Goal: Navigation & Orientation: Find specific page/section

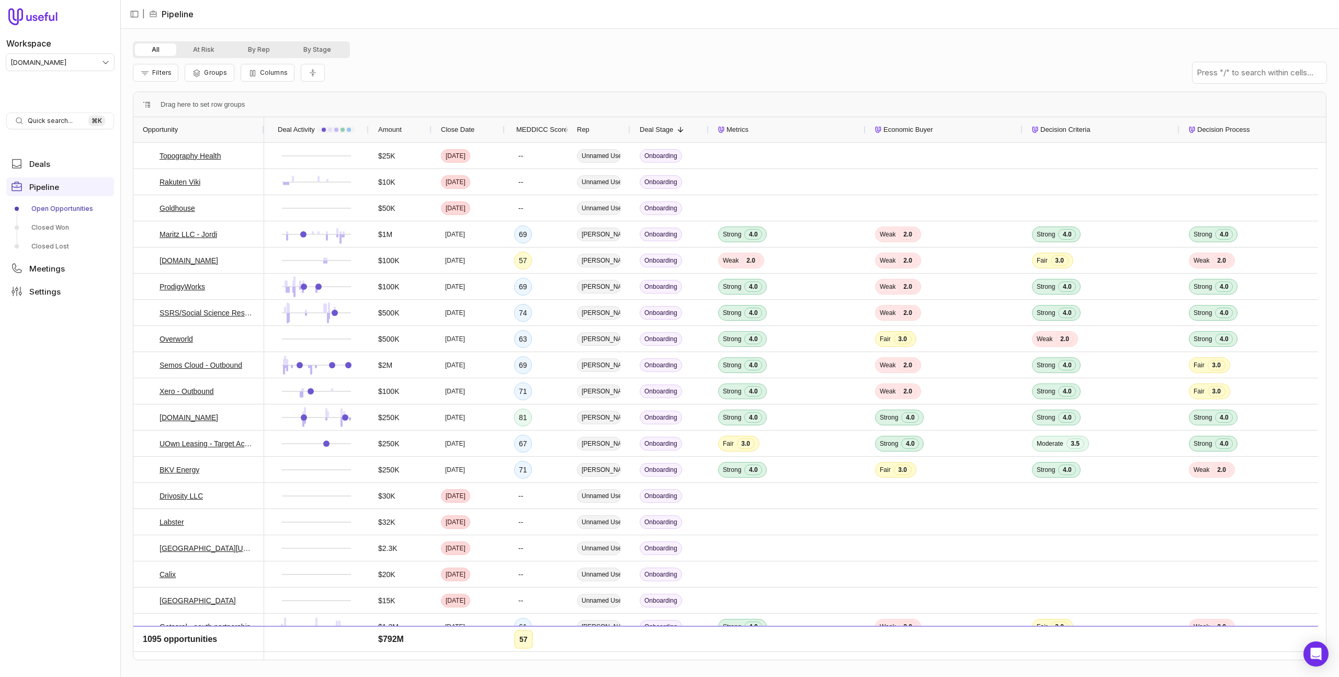
click at [796, 38] on div "All At Risk By Rep By Stage Filters Groups Columns Drag here to set row groups …" at bounding box center [729, 353] width 1219 height 648
click at [709, 52] on div "All At Risk By Rep By Stage" at bounding box center [730, 49] width 1194 height 17
click at [467, 135] on span "Close Date" at bounding box center [457, 129] width 33 height 13
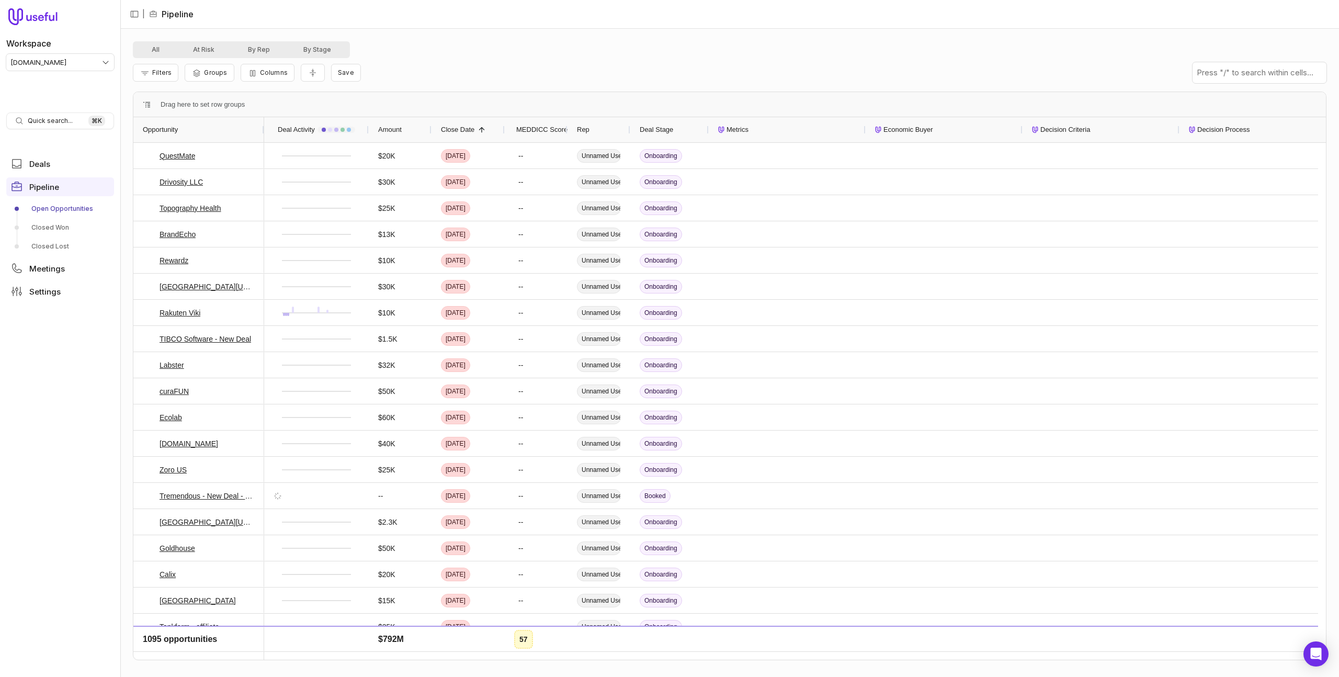
click at [467, 135] on span "Close Date" at bounding box center [457, 129] width 33 height 13
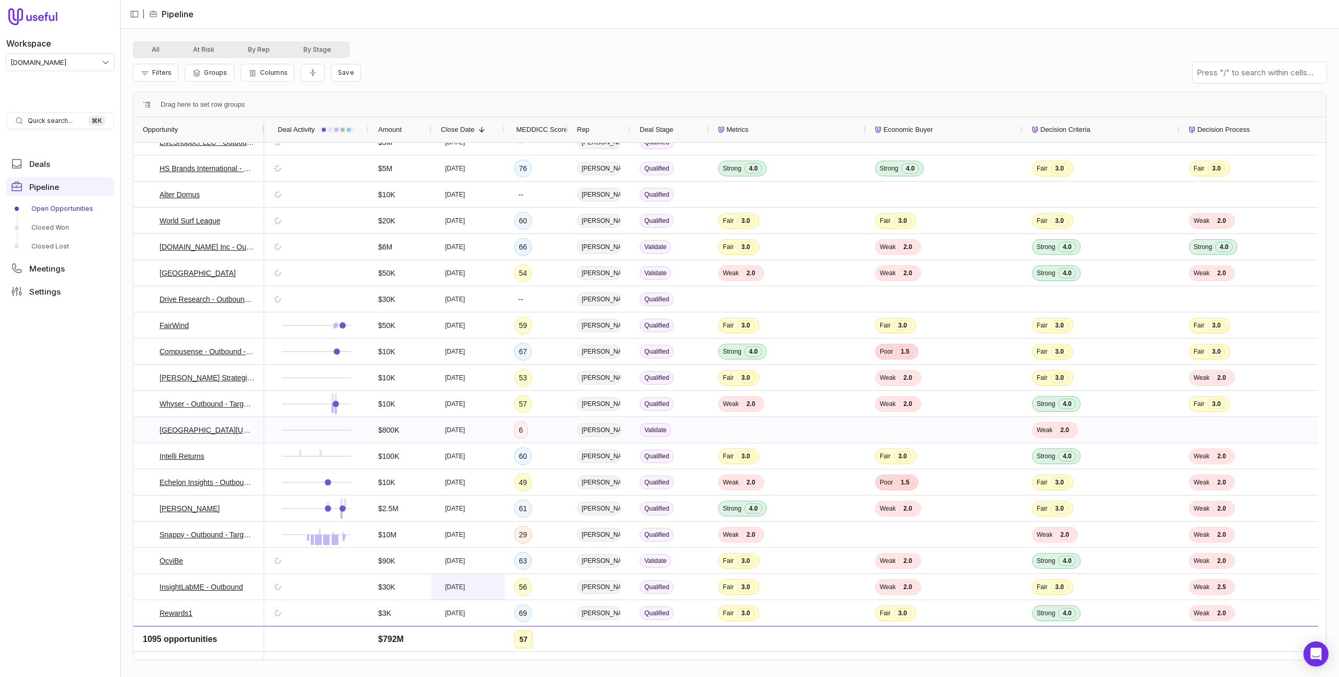
scroll to position [7064, 0]
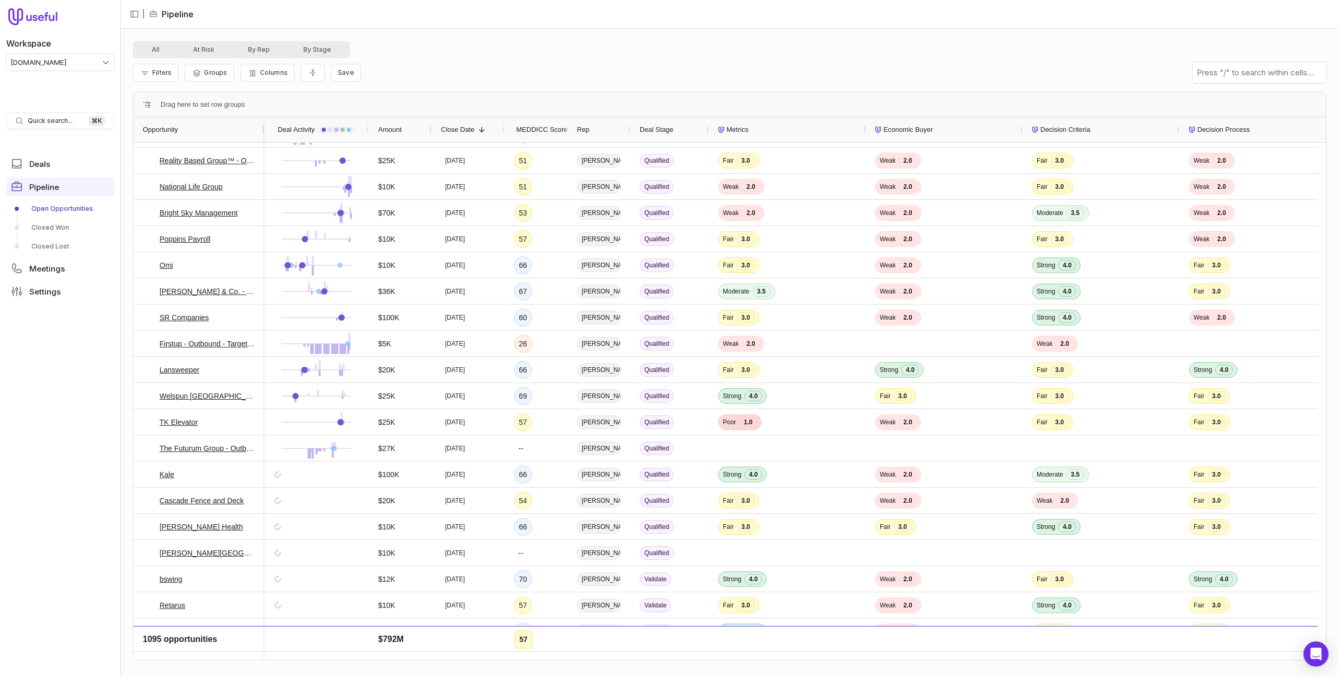
click at [546, 124] on span "MEDDICC Score" at bounding box center [541, 129] width 51 height 13
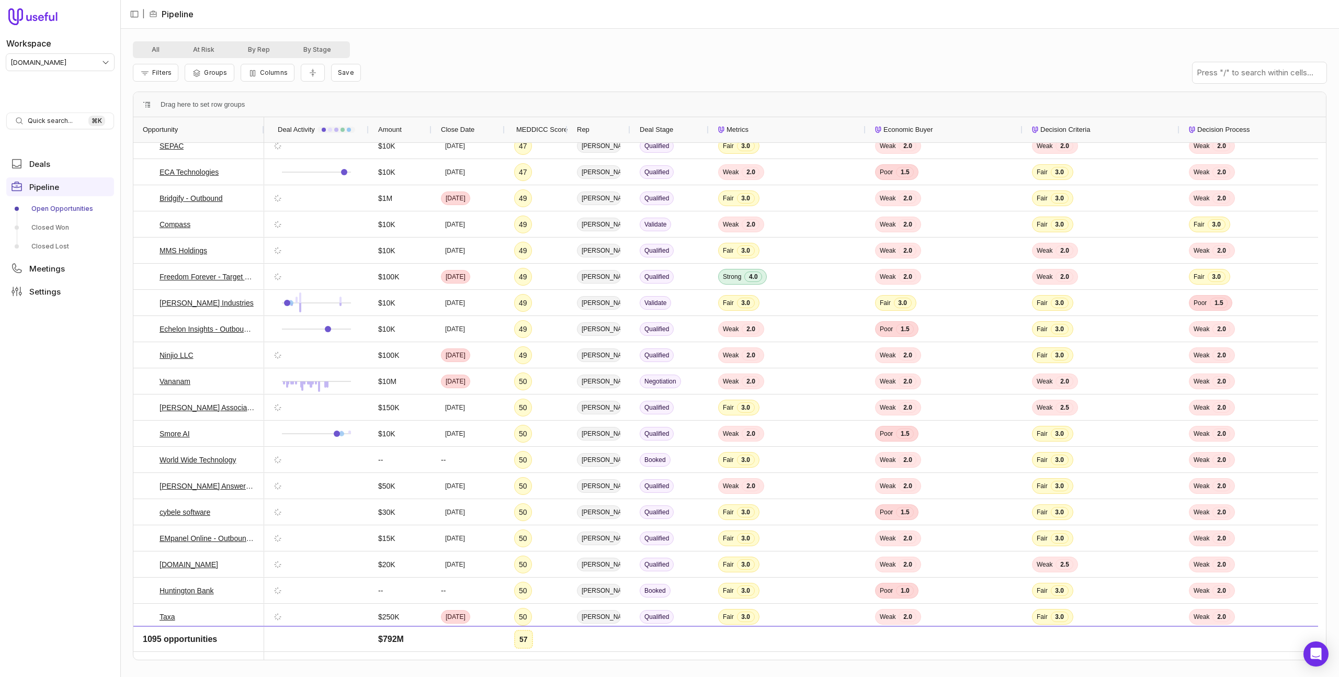
click at [546, 129] on span "MEDDICC Score" at bounding box center [541, 129] width 51 height 13
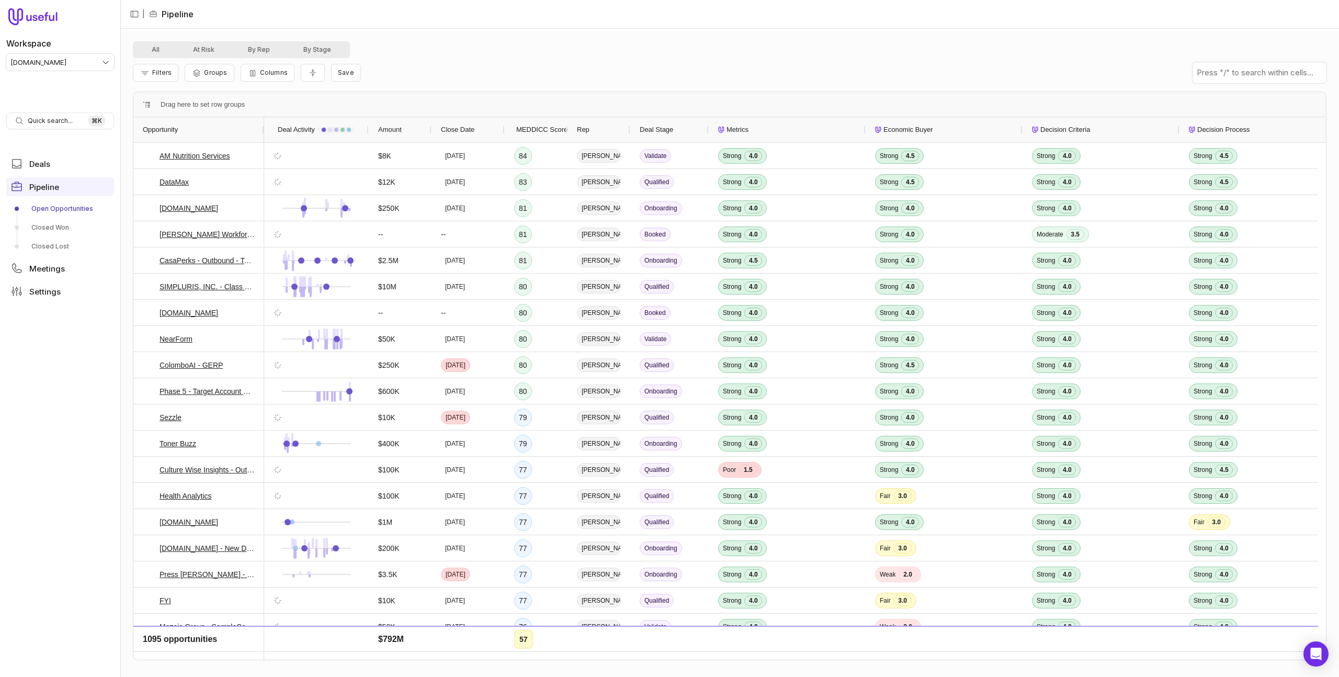
click at [642, 66] on div "Filters Groups Columns Save" at bounding box center [730, 72] width 1194 height 29
click at [279, 156] on icon at bounding box center [278, 155] width 9 height 9
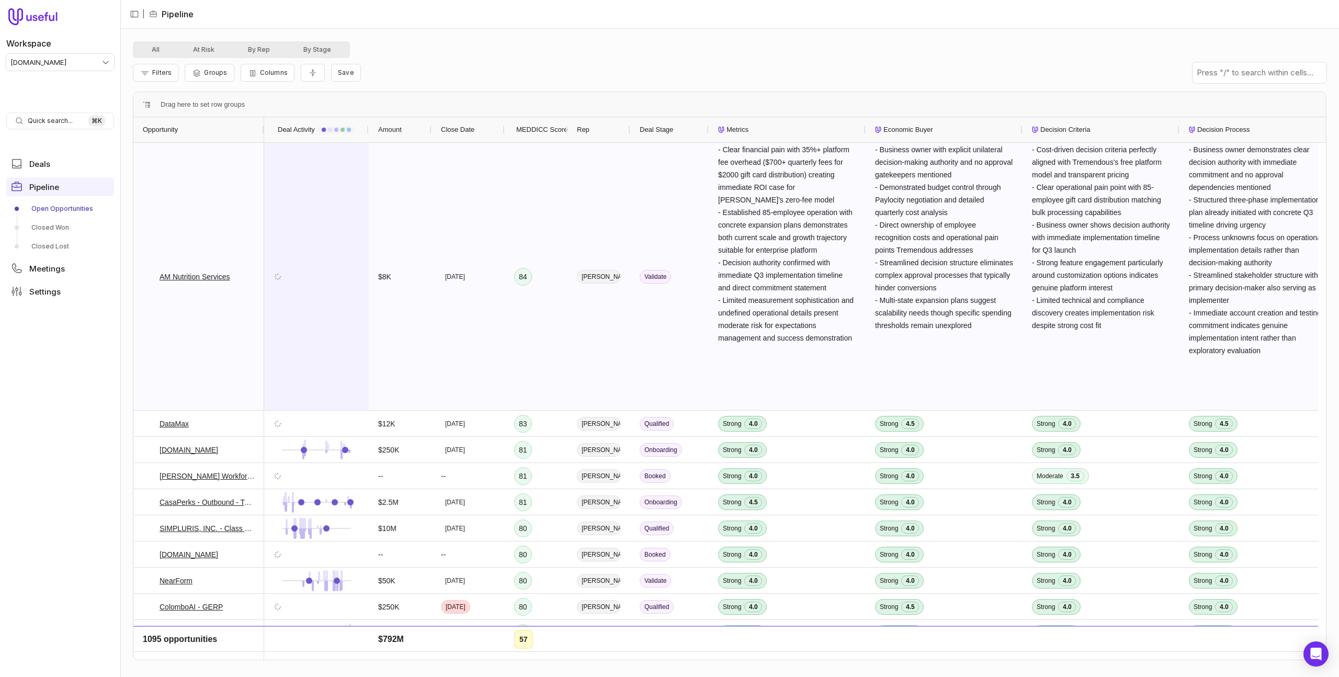
click at [279, 156] on div at bounding box center [316, 276] width 105 height 267
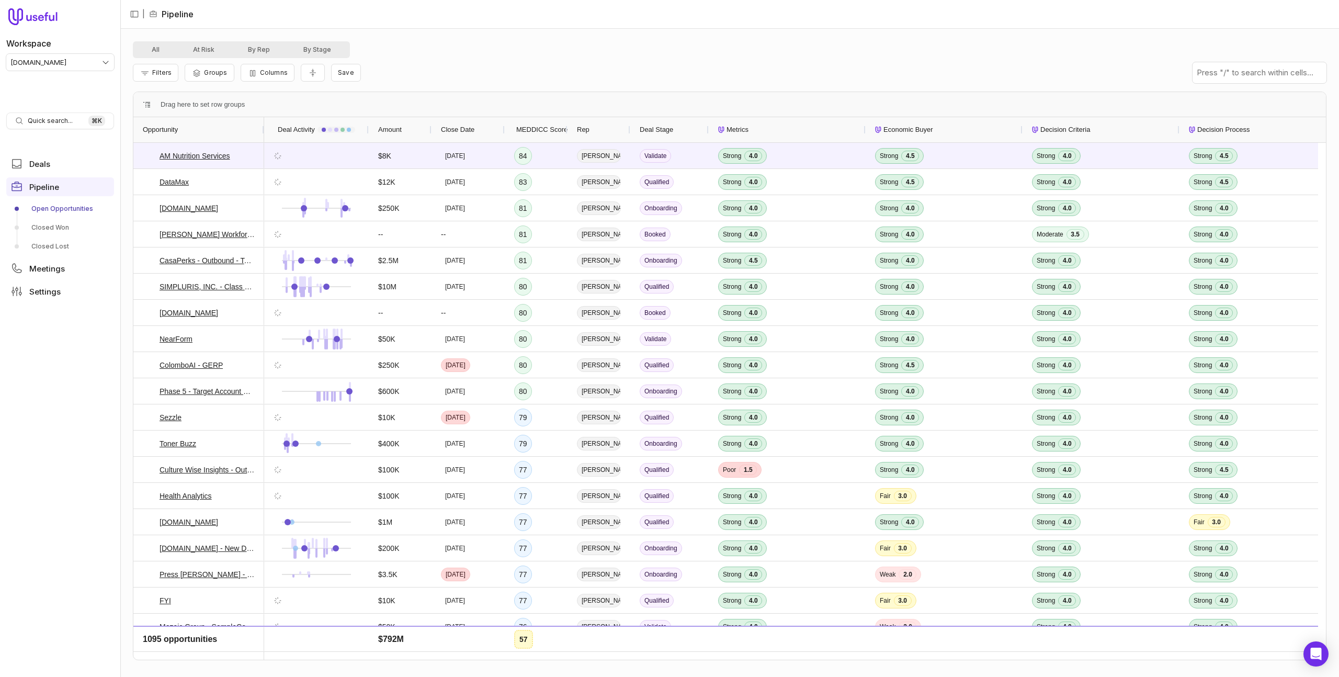
click at [568, 66] on div "Filters Groups Columns Save" at bounding box center [730, 72] width 1194 height 29
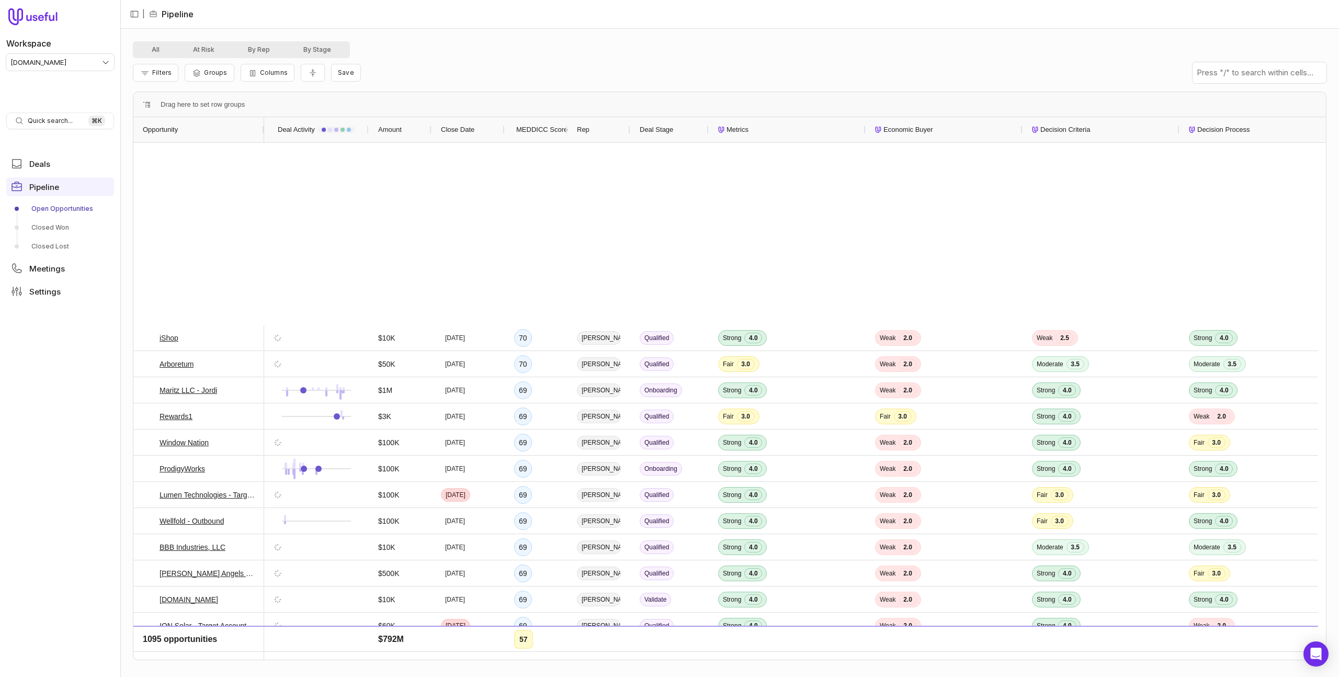
scroll to position [2404, 0]
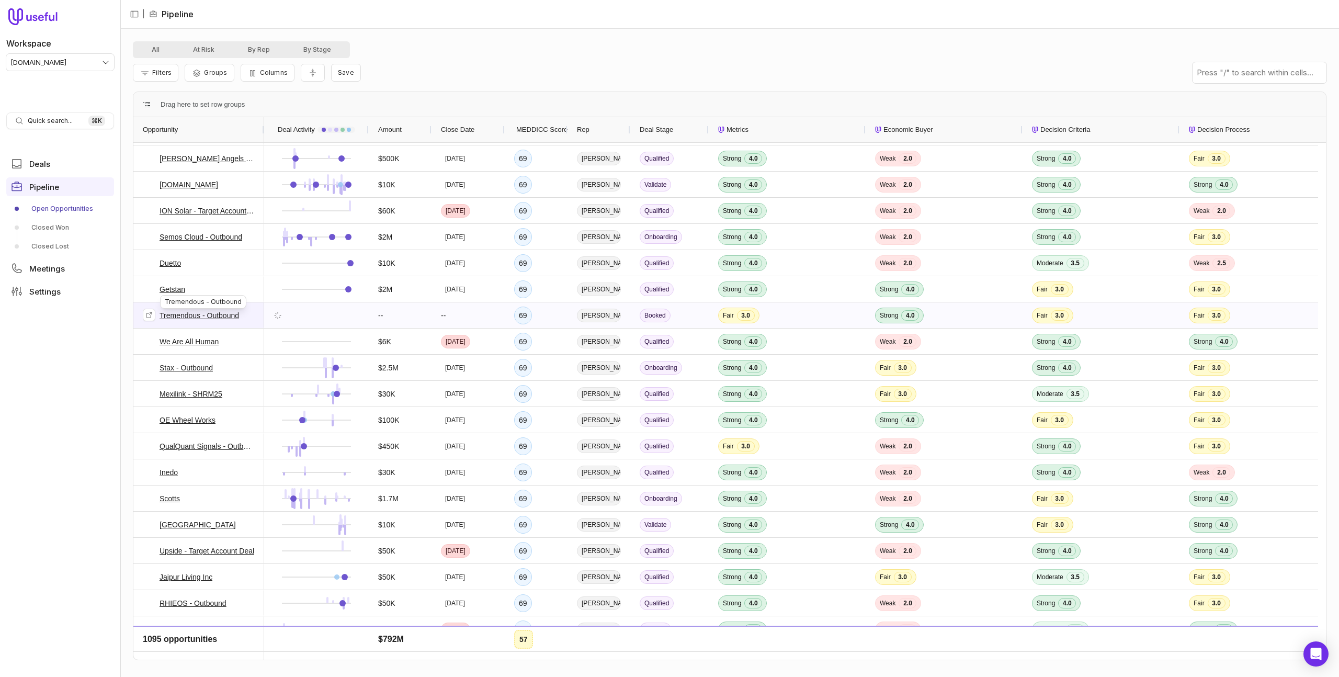
click at [216, 313] on link "Tremendous - Outbound" at bounding box center [200, 315] width 80 height 13
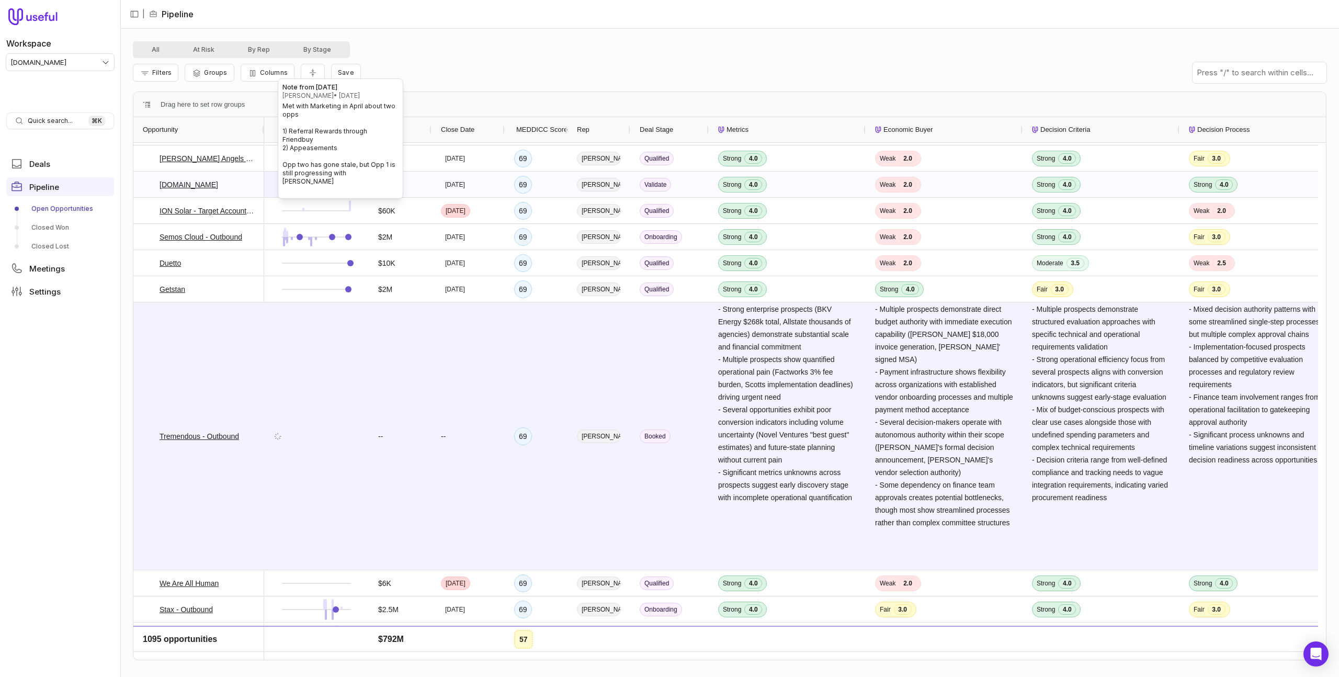
click at [340, 185] on div at bounding box center [340, 184] width 5 height 5
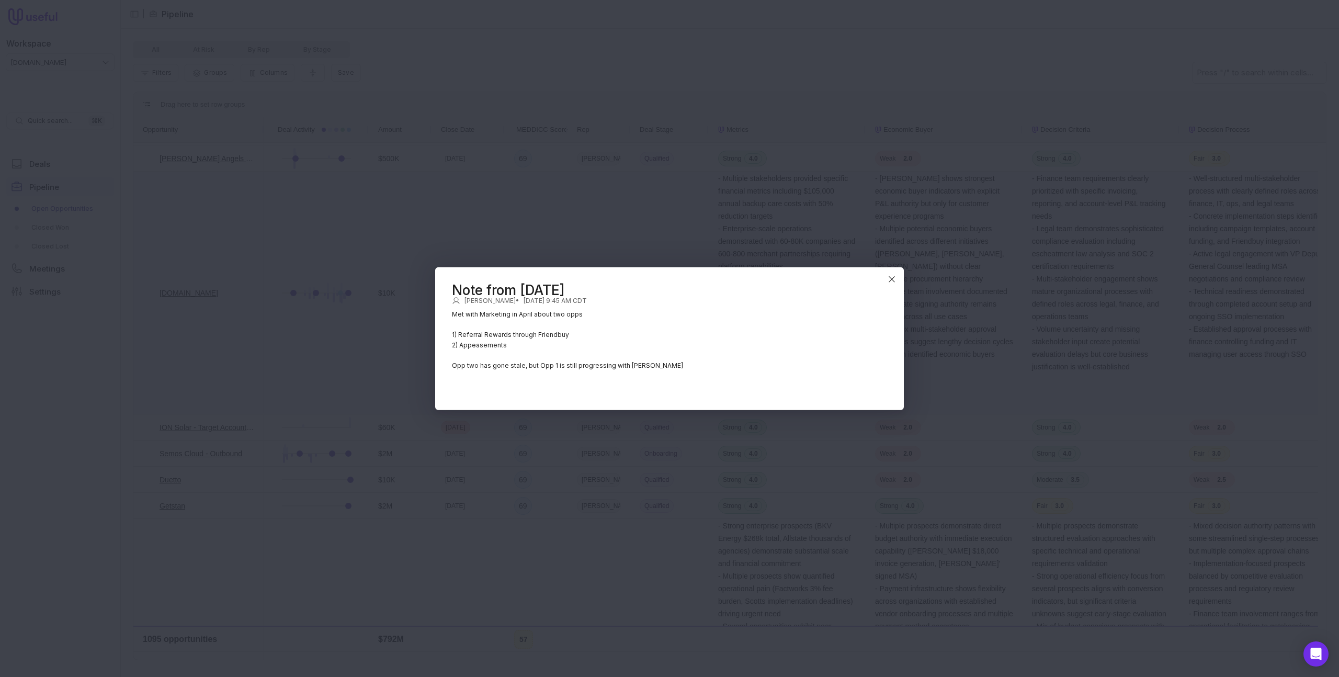
drag, startPoint x: 458, startPoint y: 364, endPoint x: 679, endPoint y: 374, distance: 221.5
click at [679, 374] on div "Met with Marketing in April about two opps 1) Referral Rewards through Friendbu…" at bounding box center [669, 345] width 435 height 72
click at [680, 373] on div "Met with Marketing in April about two opps 1) Referral Rewards through Friendbu…" at bounding box center [669, 345] width 435 height 72
click at [891, 278] on icon "Close" at bounding box center [891, 279] width 5 height 5
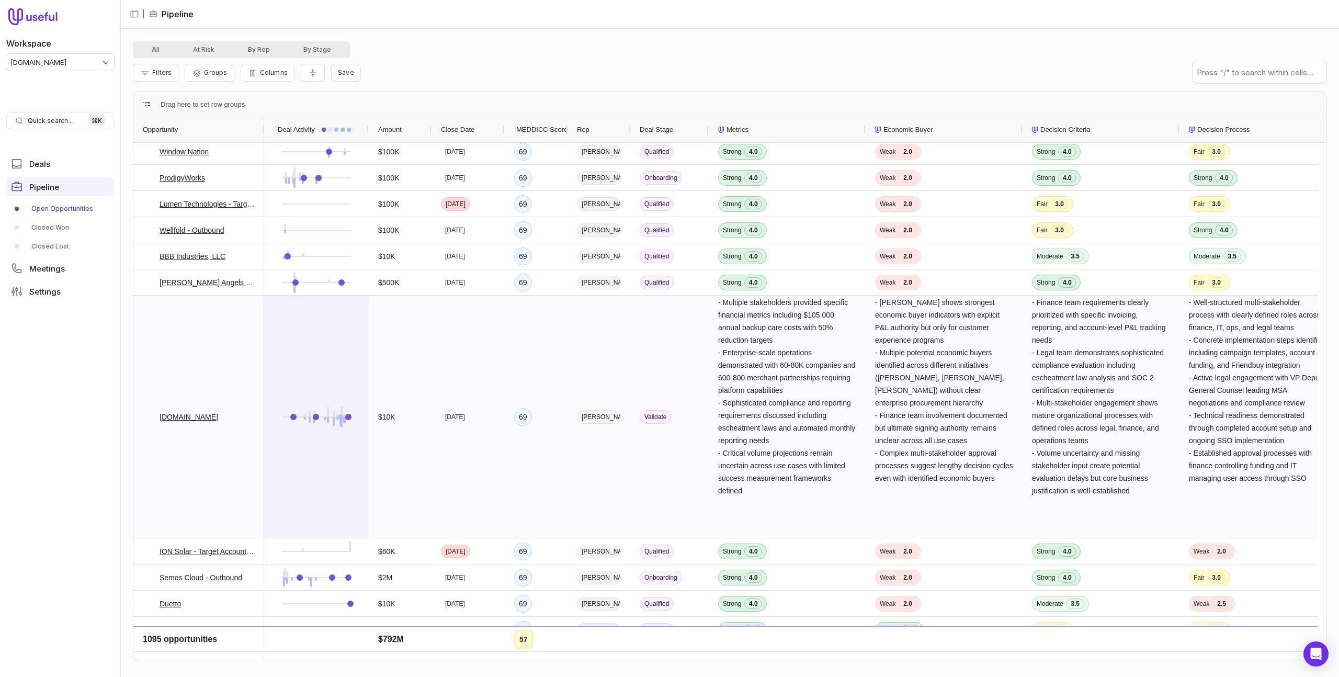
scroll to position [2246, 0]
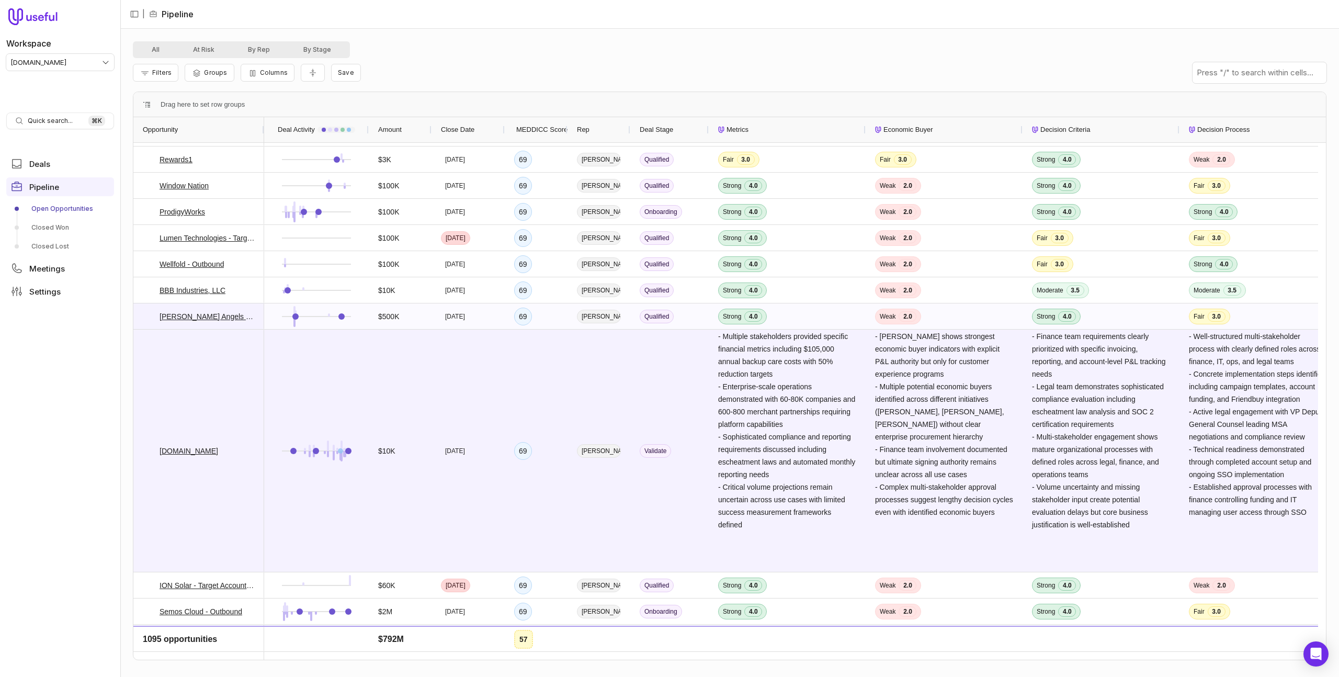
click at [138, 318] on div "[PERSON_NAME] Angels of [GEOGRAPHIC_DATA][US_STATE]" at bounding box center [198, 316] width 131 height 26
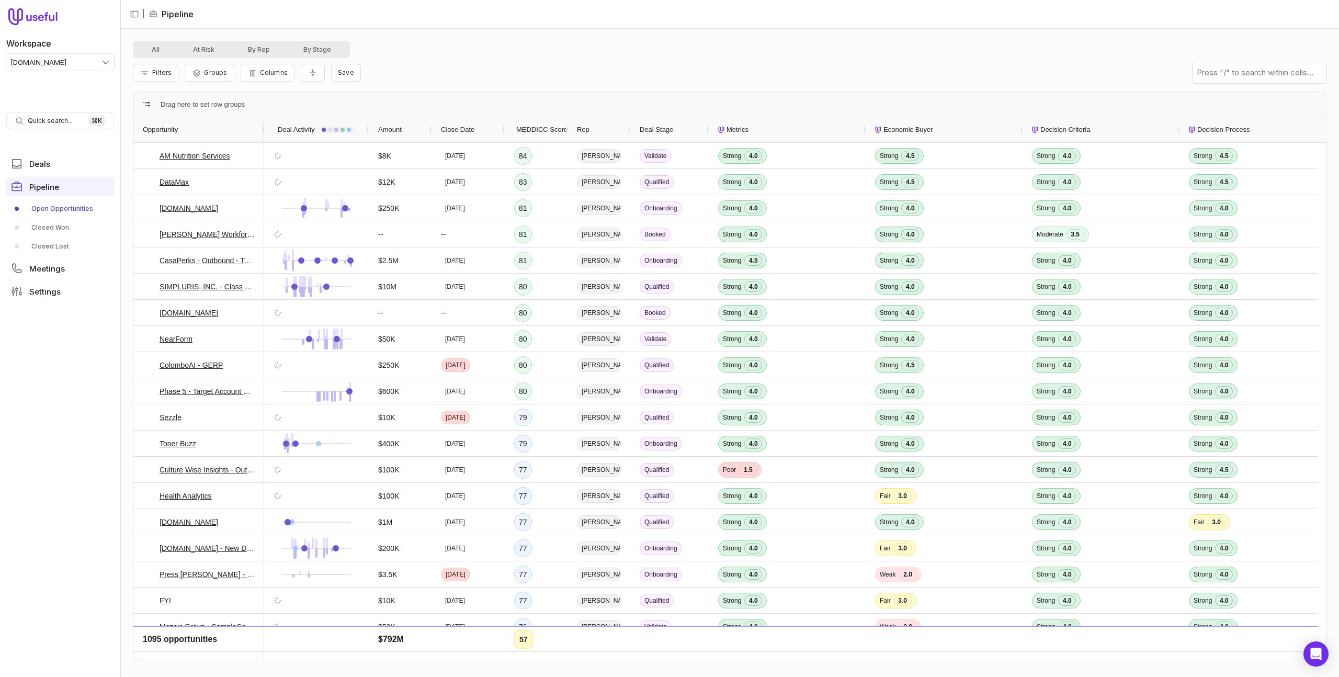
click at [533, 62] on div "Filters Groups Columns Save" at bounding box center [730, 72] width 1194 height 29
click at [55, 266] on span "Meetings" at bounding box center [47, 269] width 36 height 8
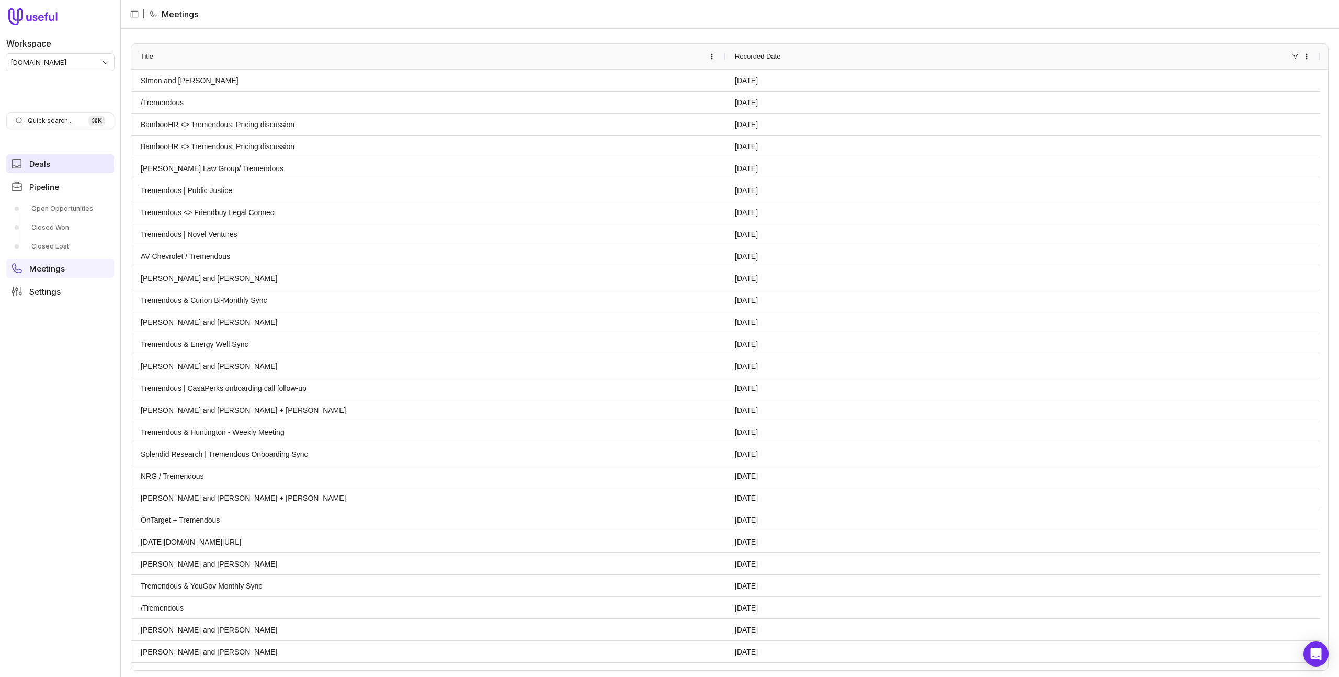
click at [71, 162] on link "Deals" at bounding box center [60, 163] width 108 height 19
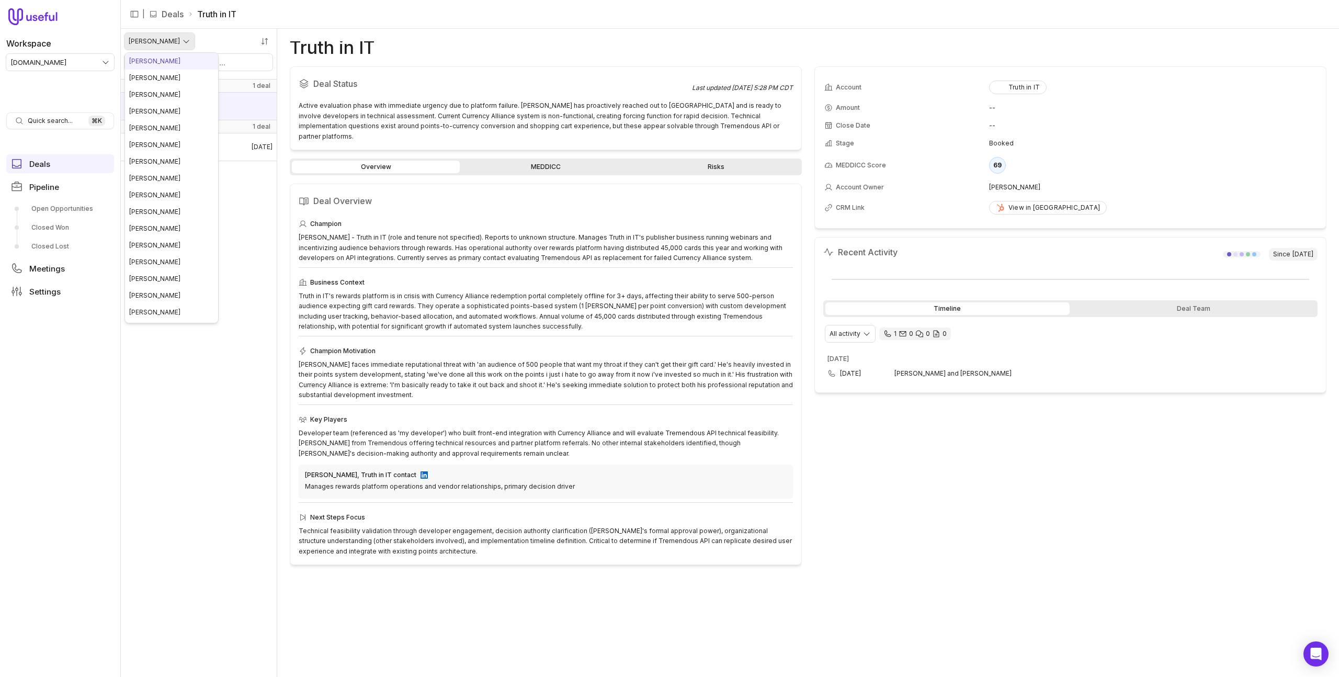
click at [152, 39] on html "Workspace [DOMAIN_NAME] Quick search... ⌘ K Deals Pipeline Open Opportunities C…" at bounding box center [669, 338] width 1339 height 677
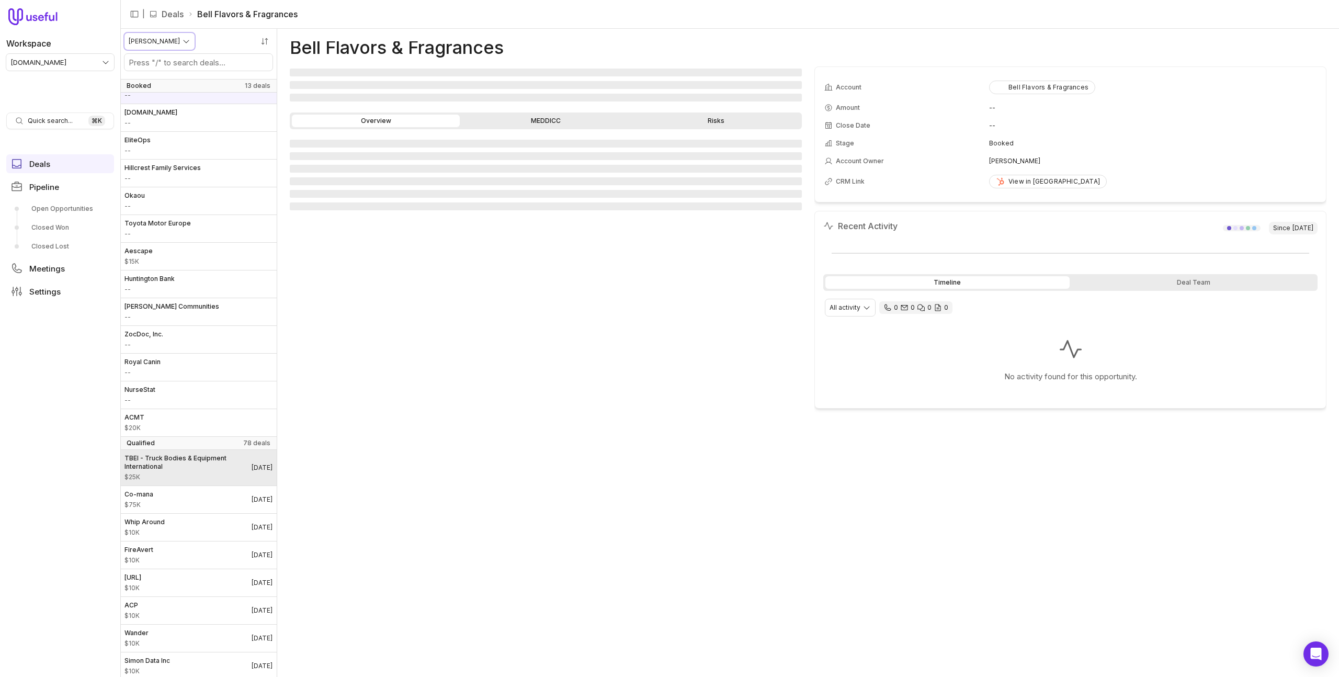
scroll to position [151, 0]
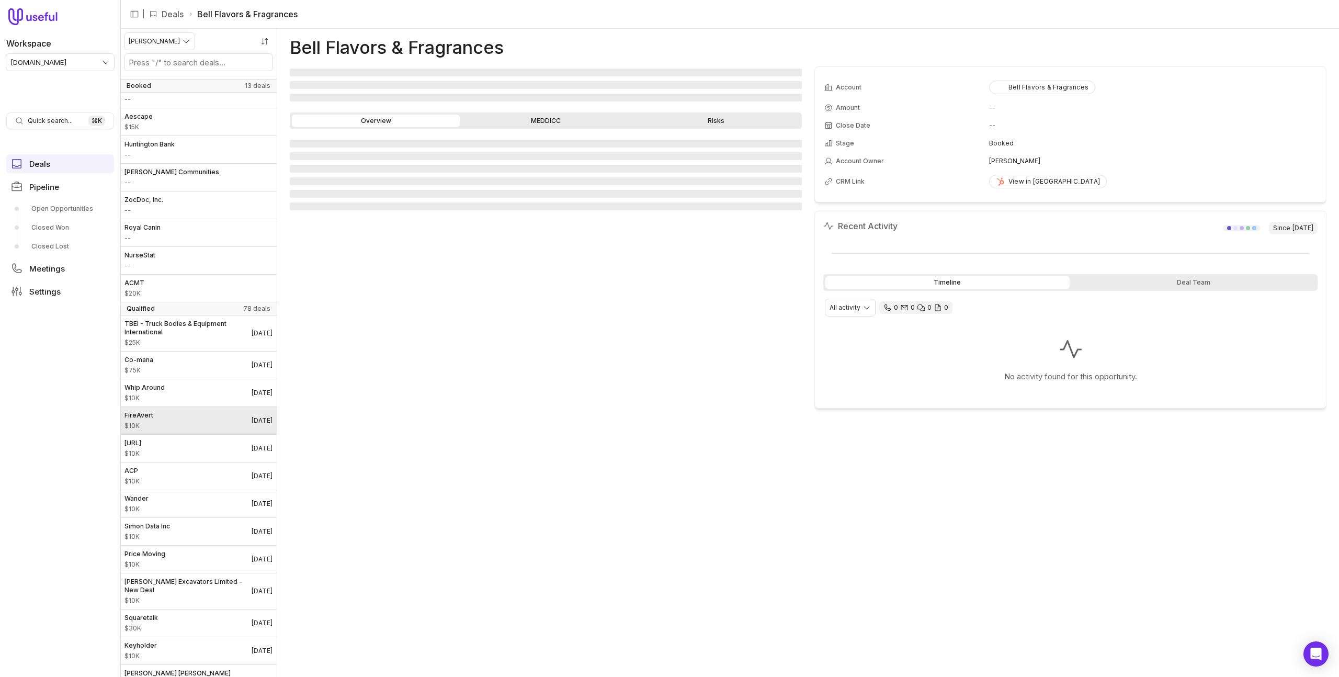
click at [252, 420] on time "[DATE]" at bounding box center [262, 420] width 21 height 8
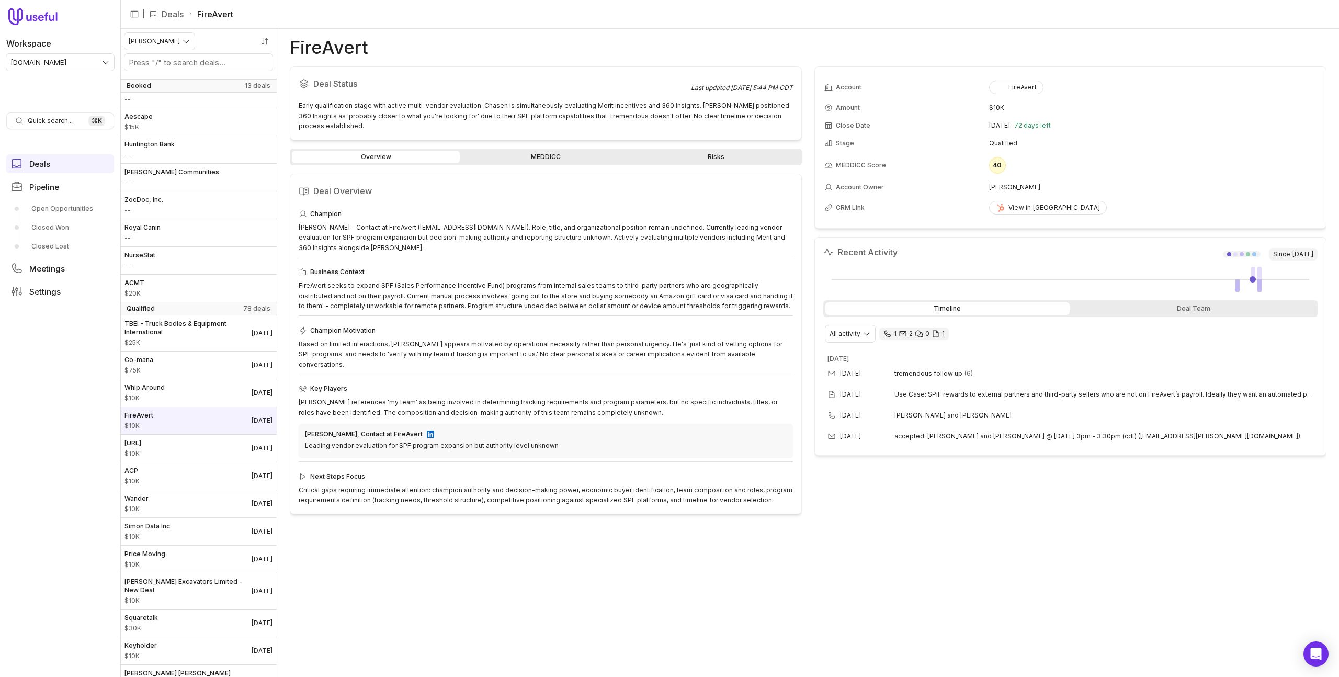
click at [911, 579] on div "Account FireAvert Amount $10K Close Date [DATE] 72 days left Stage Qualified ME…" at bounding box center [1071, 365] width 512 height 598
click at [1002, 516] on div "Account FireAvert Amount $10K Close Date [DATE] 72 days left Stage Qualified ME…" at bounding box center [1071, 365] width 512 height 598
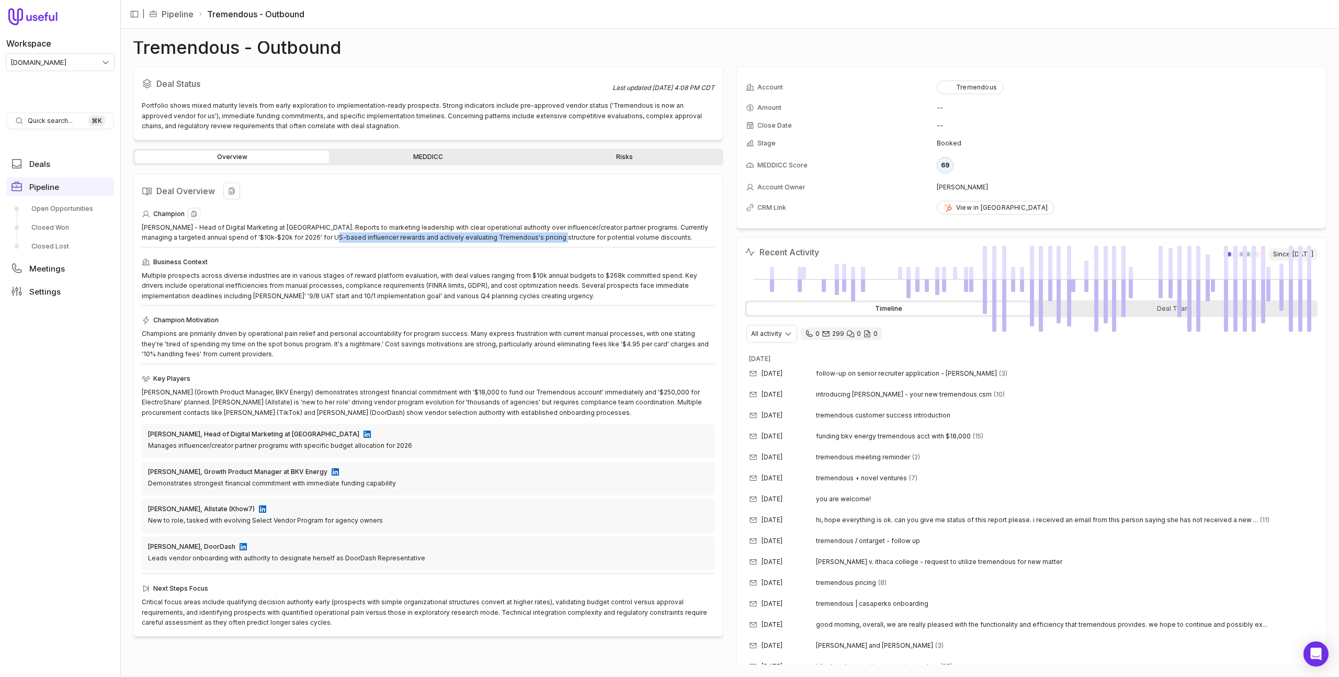
drag, startPoint x: 307, startPoint y: 232, endPoint x: 523, endPoint y: 236, distance: 216.1
click at [523, 236] on div "[PERSON_NAME] - Head of Digital Marketing at [GEOGRAPHIC_DATA]. Reports to mark…" at bounding box center [428, 232] width 573 height 20
click at [523, 236] on div "Brendan Cox - Head of Digital Marketing at Aescape. Reports to marketing leader…" at bounding box center [428, 232] width 573 height 20
click at [977, 89] on div "Tremendous" at bounding box center [970, 87] width 53 height 8
click at [733, 224] on div "Deal Status Last updated Aug 20, 2025, 4:08 PM CDT Portfolio shows mixed maturi…" at bounding box center [730, 365] width 1194 height 598
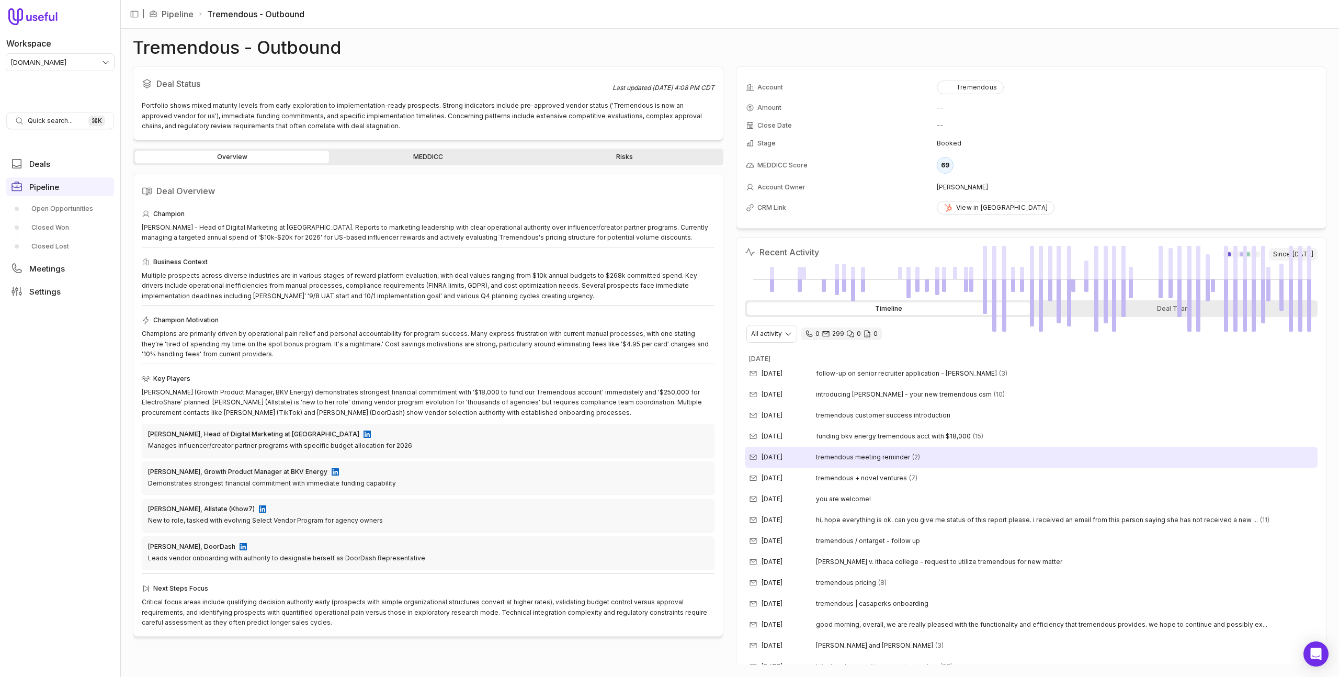
click at [900, 457] on span "tremendous meeting reminder" at bounding box center [863, 457] width 94 height 8
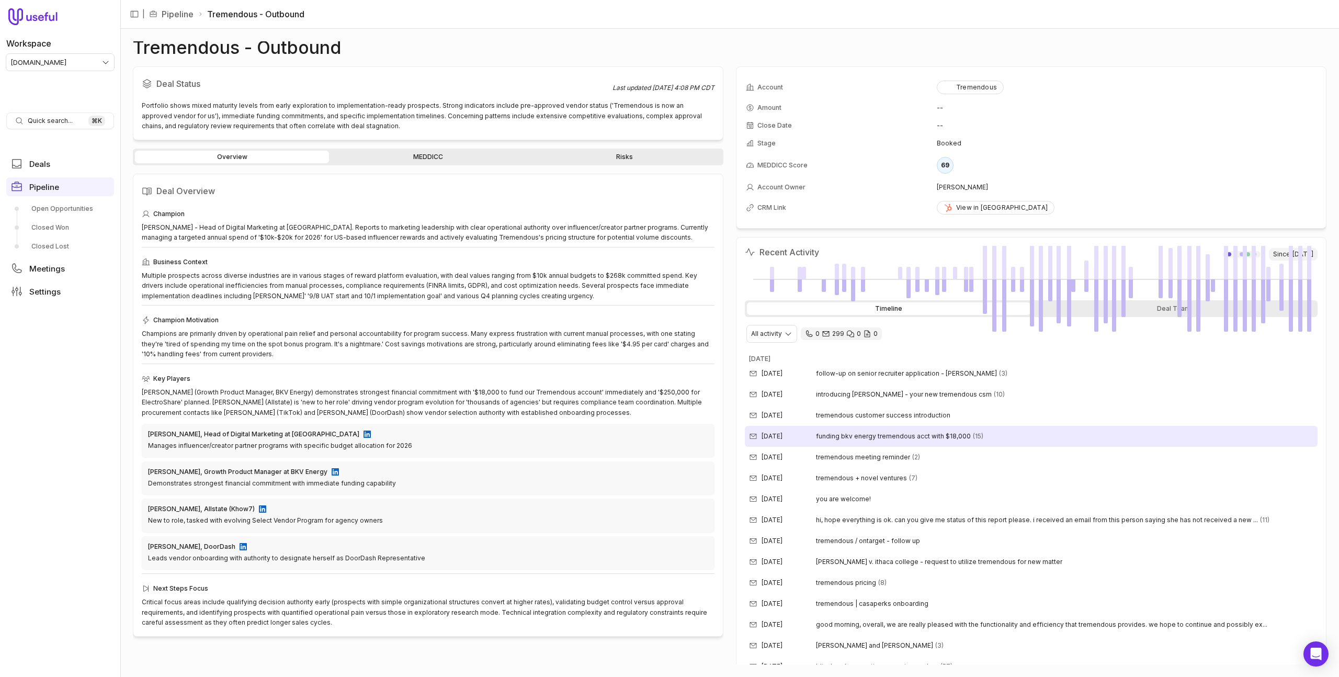
click at [1012, 445] on div "Aug 20, 2025 funding bkv energy tremendous acct with $18,000 (15)" at bounding box center [1031, 436] width 573 height 21
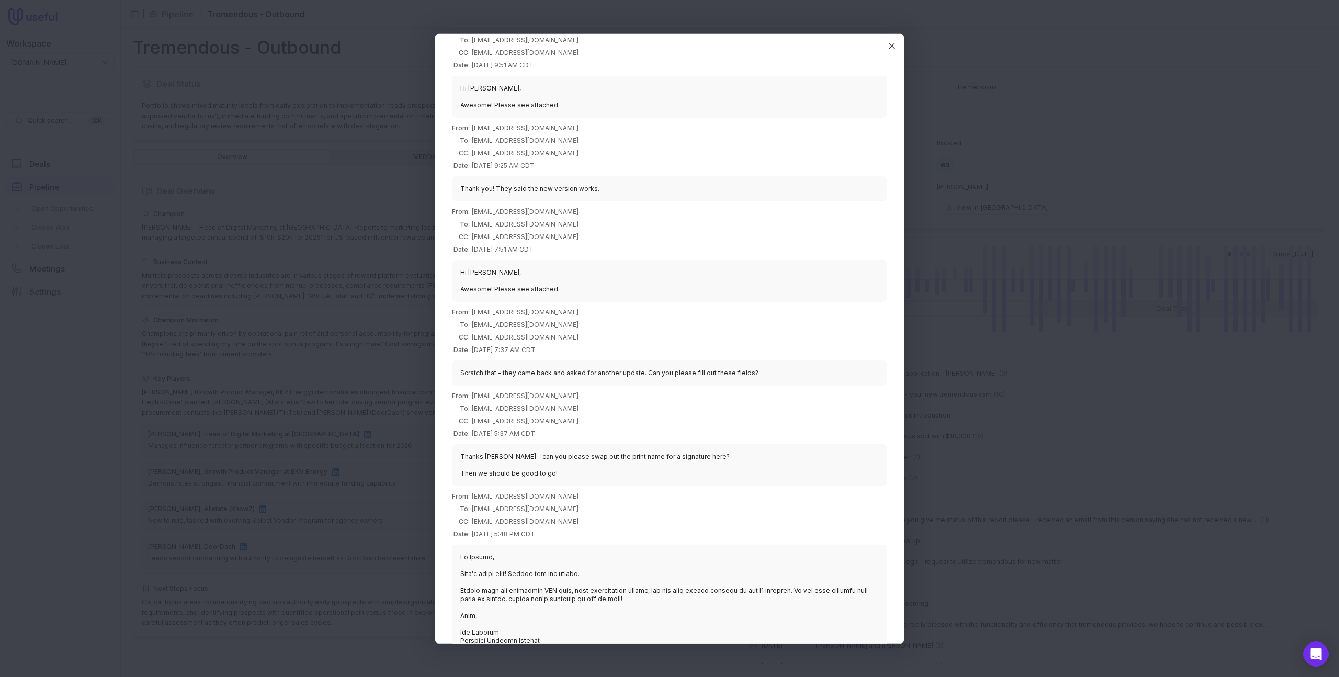
scroll to position [806, 0]
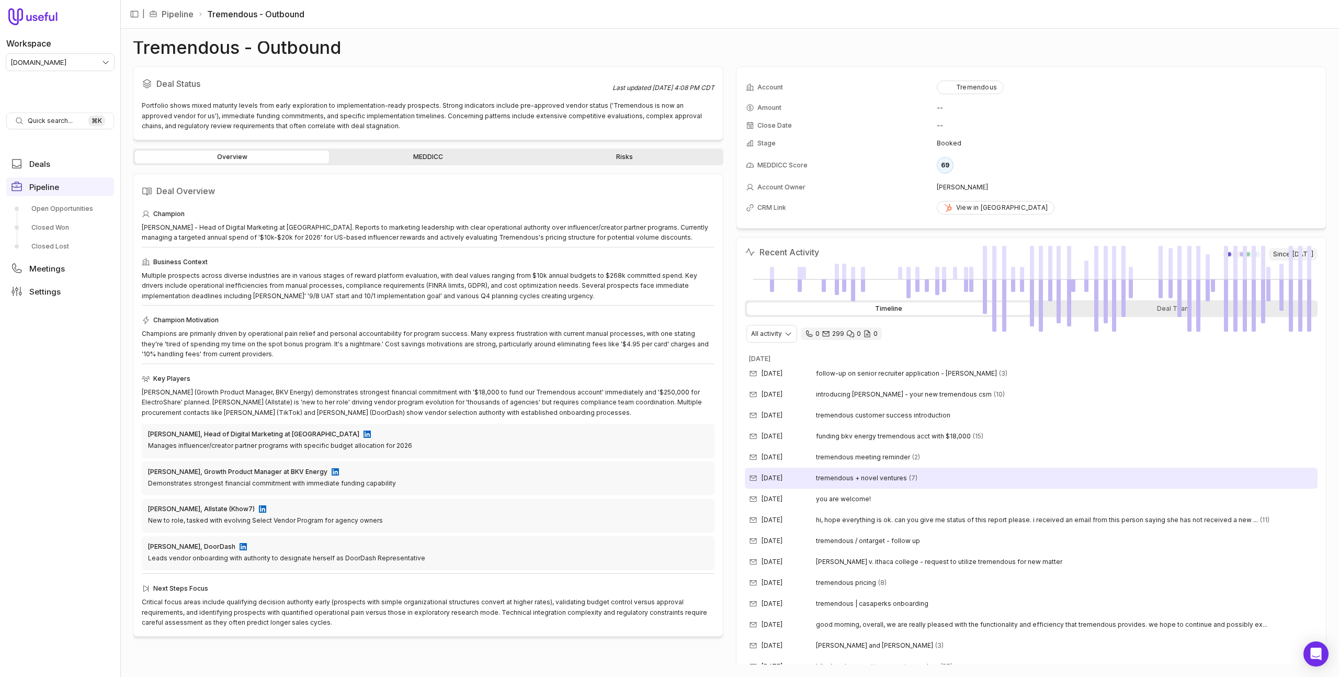
click at [864, 478] on span "tremendous + novel ventures" at bounding box center [861, 478] width 91 height 8
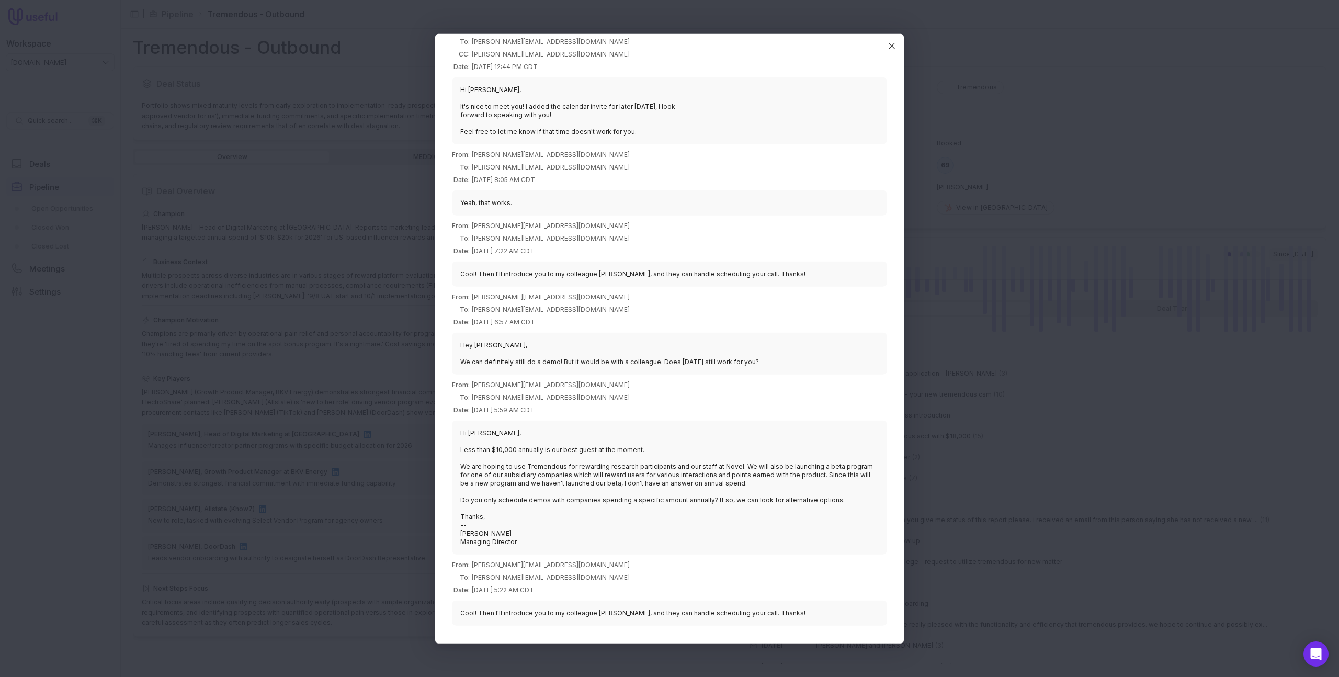
scroll to position [608, 0]
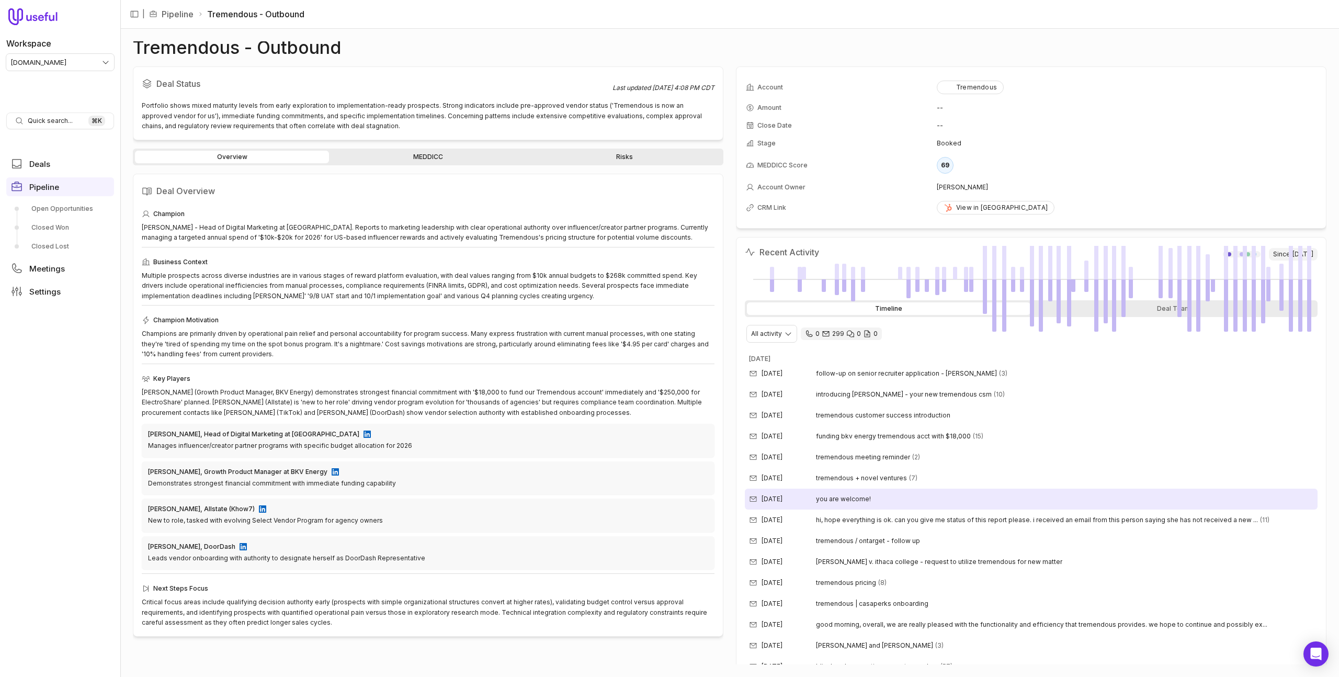
click at [850, 498] on span "you are welcome!" at bounding box center [843, 499] width 55 height 8
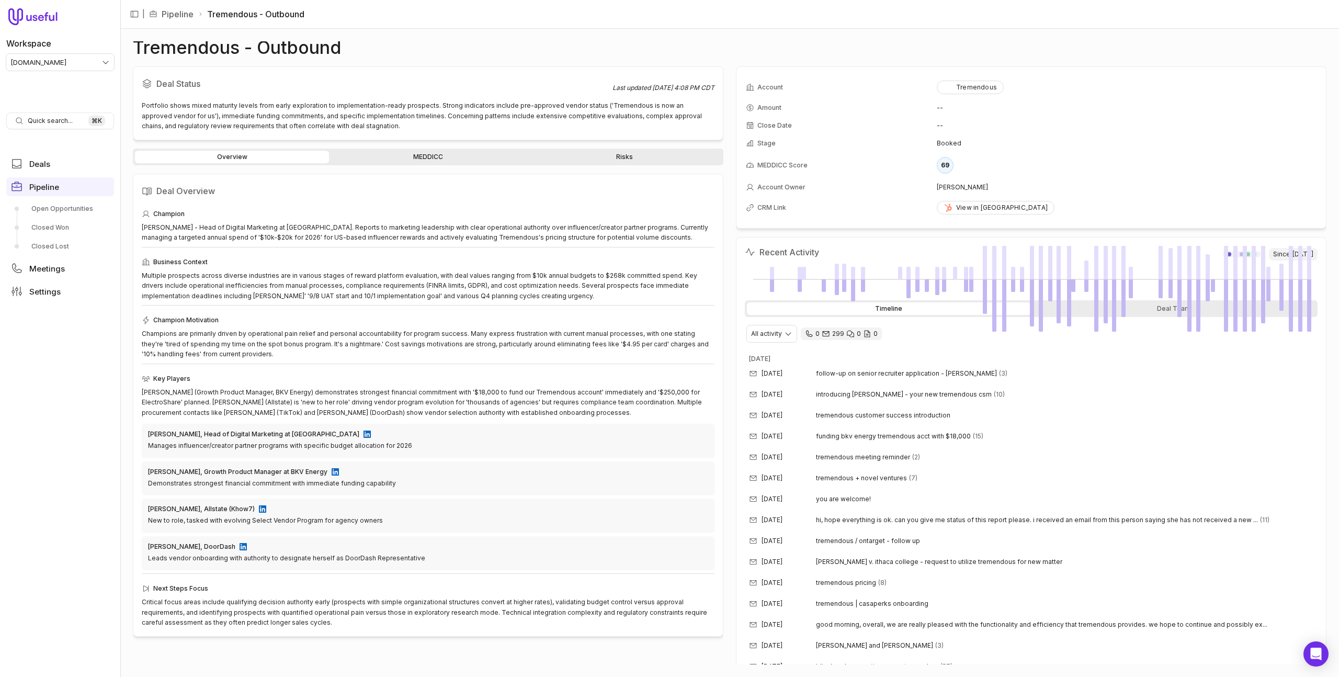
click at [730, 311] on div "Deal Status Last updated Aug 20, 2025, 4:08 PM CDT Portfolio shows mixed maturi…" at bounding box center [730, 365] width 1194 height 598
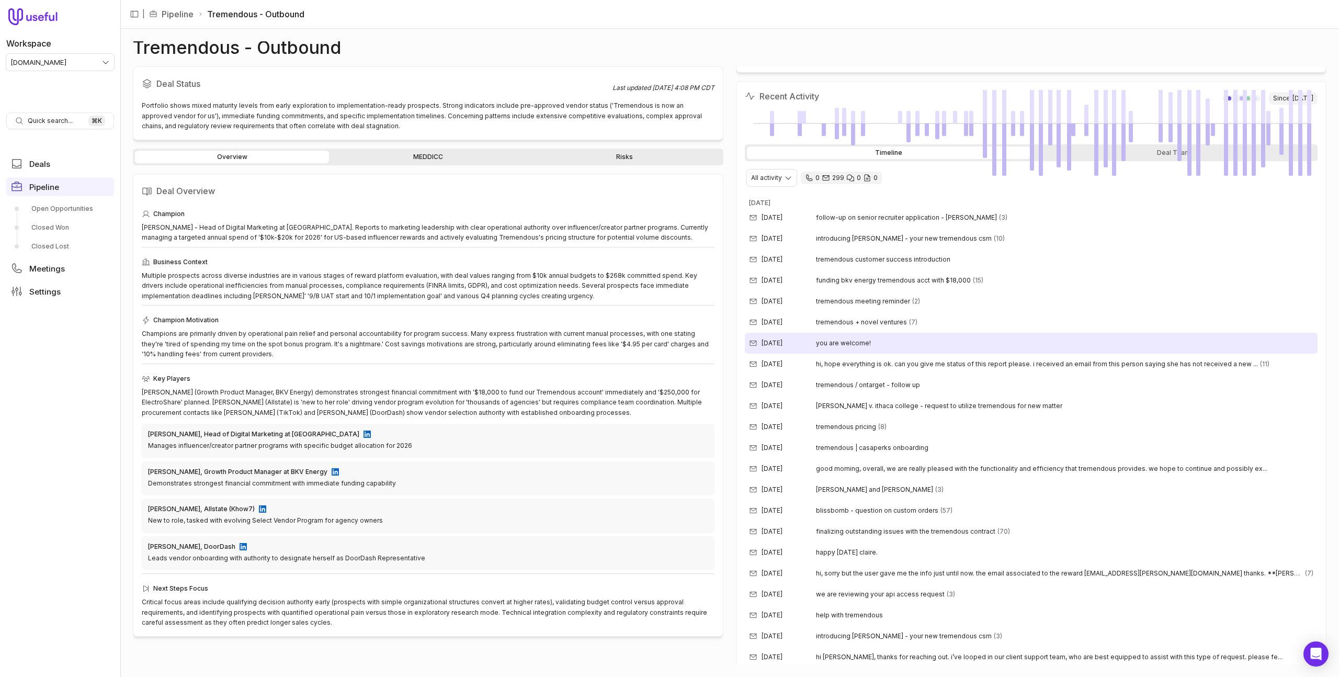
scroll to position [232, 0]
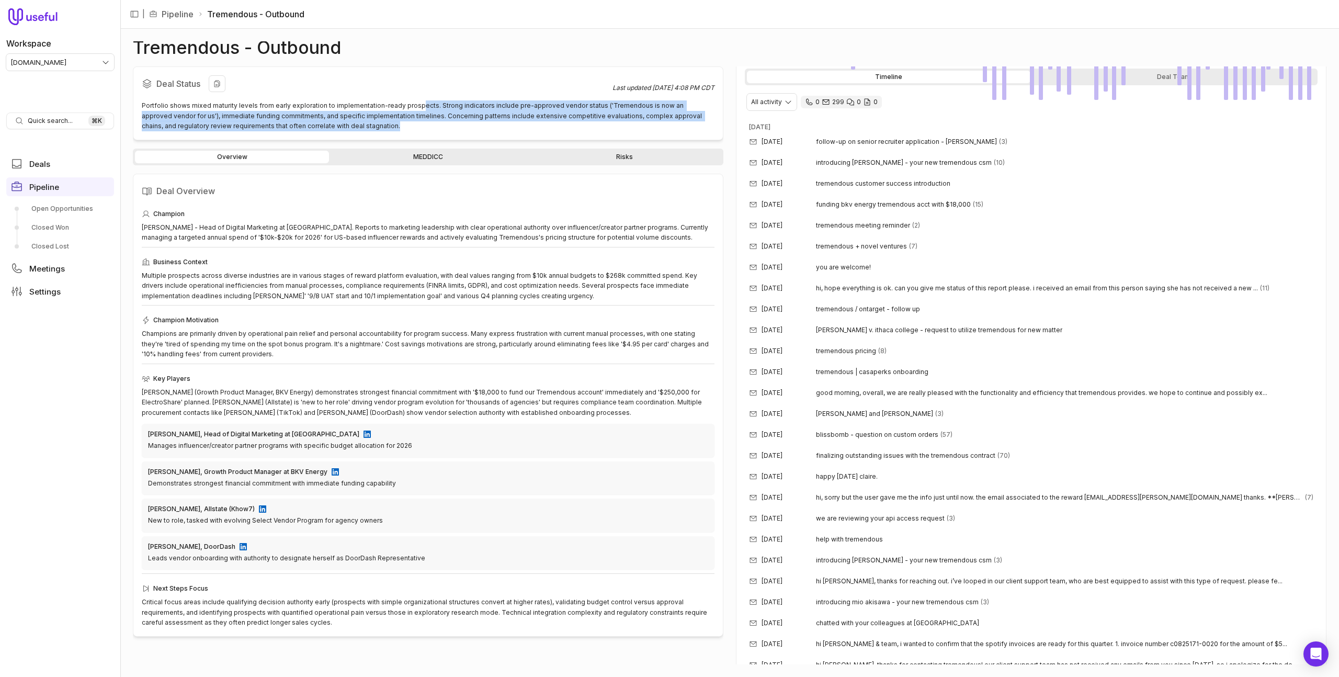
drag, startPoint x: 420, startPoint y: 109, endPoint x: 473, endPoint y: 125, distance: 55.3
click at [473, 125] on div "Portfolio shows mixed maturity levels from early exploration to implementation-…" at bounding box center [428, 115] width 573 height 31
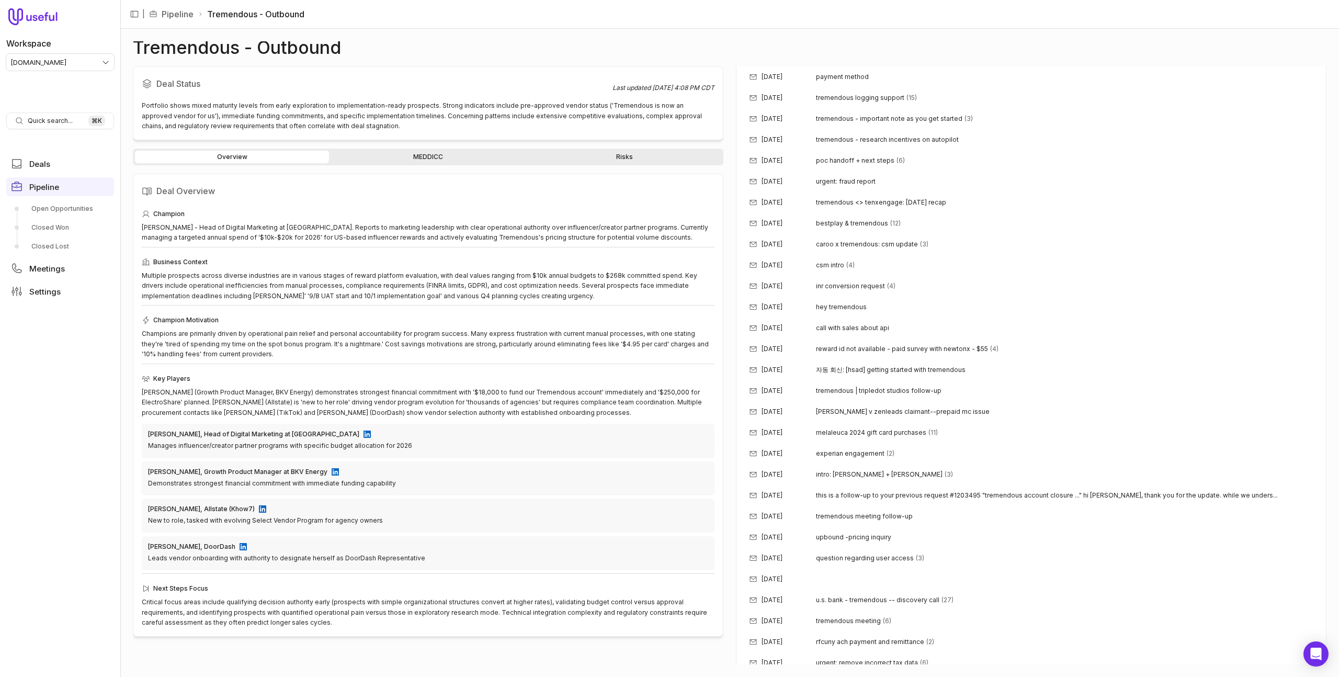
scroll to position [0, 0]
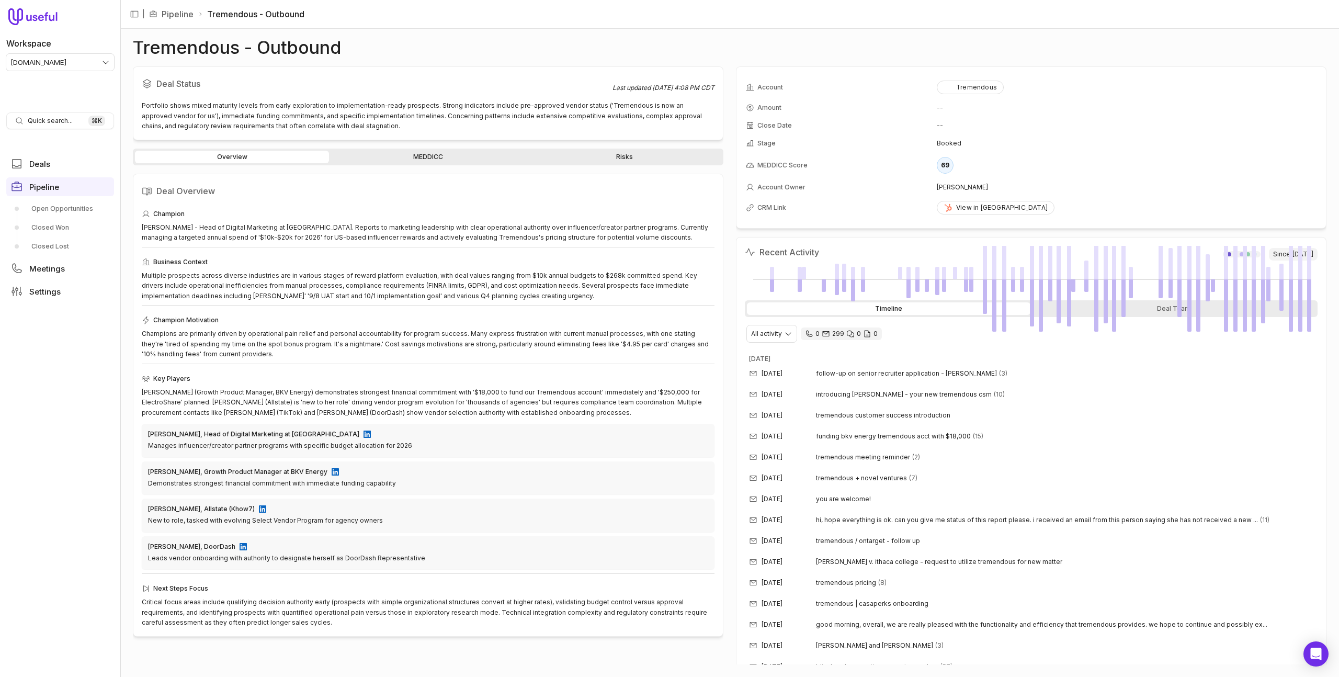
click at [296, 42] on h1 "Tremendous - Outbound" at bounding box center [237, 47] width 208 height 13
click at [296, 41] on h1 "Tremendous - Outbound" at bounding box center [237, 47] width 208 height 13
click at [290, 46] on h1 "Tremendous - Outbound" at bounding box center [237, 47] width 208 height 13
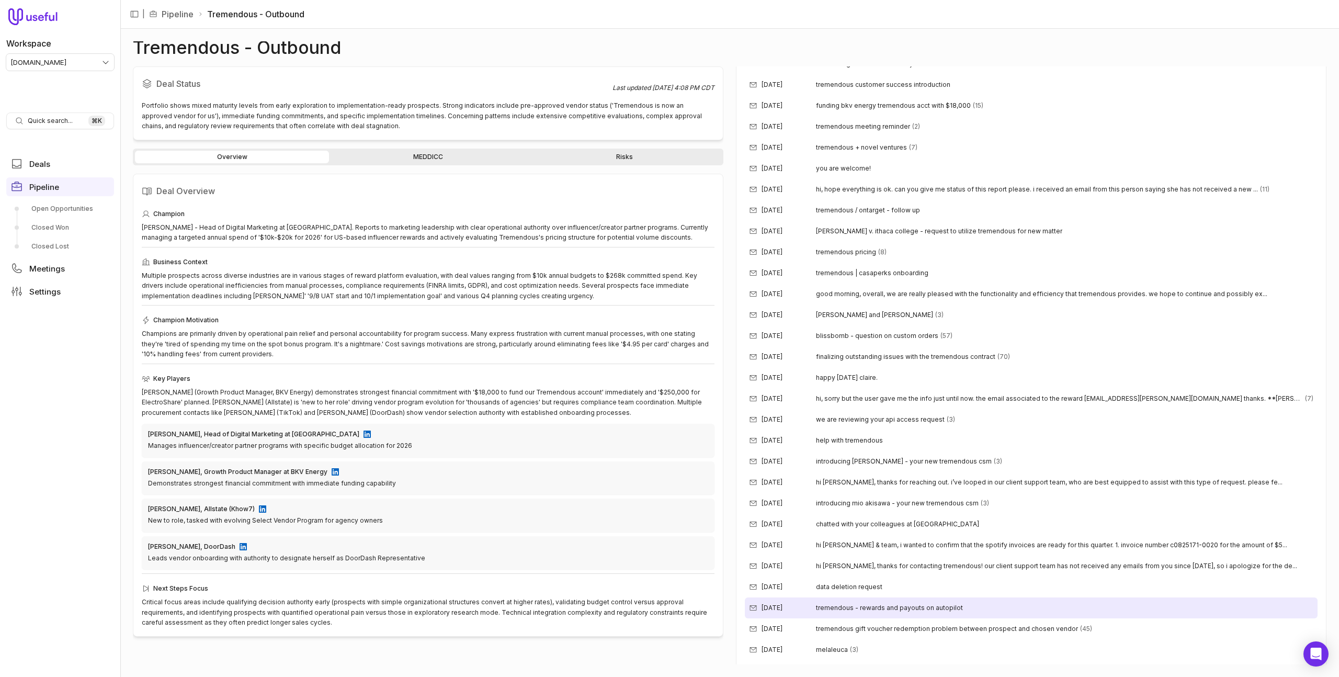
scroll to position [551, 0]
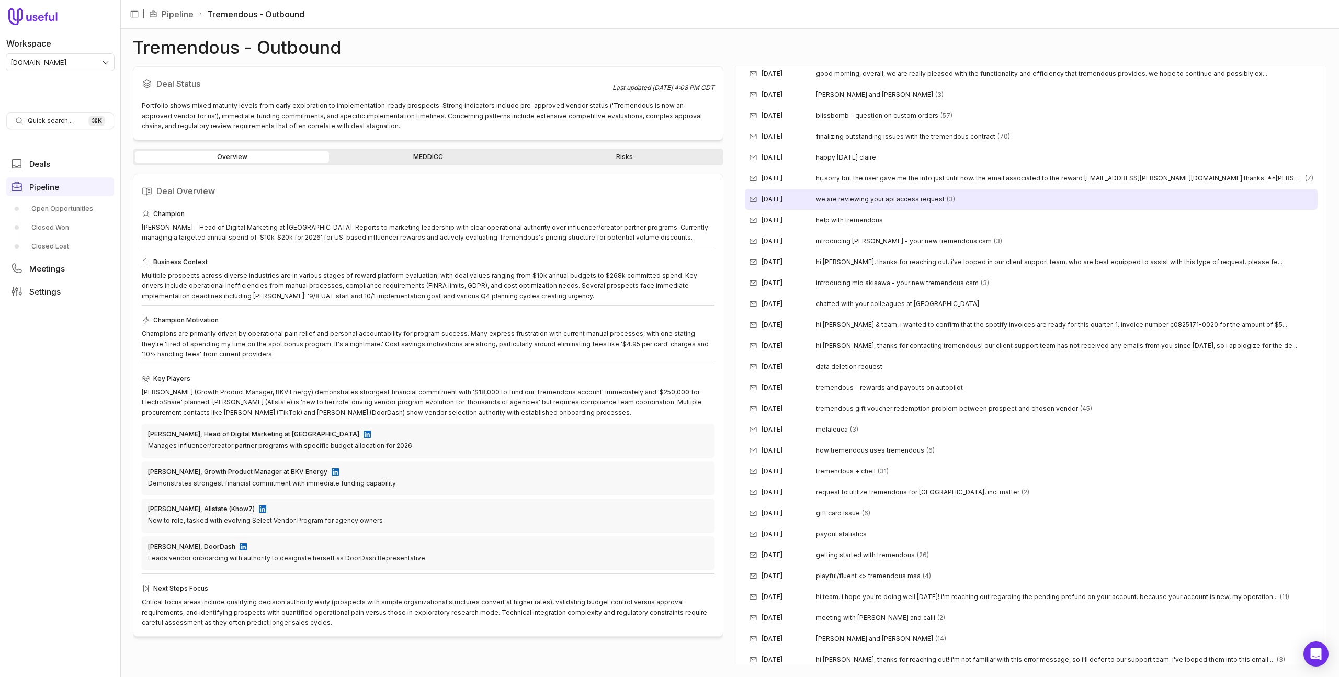
click at [896, 200] on span "we are reviewing your api access request" at bounding box center [880, 199] width 129 height 8
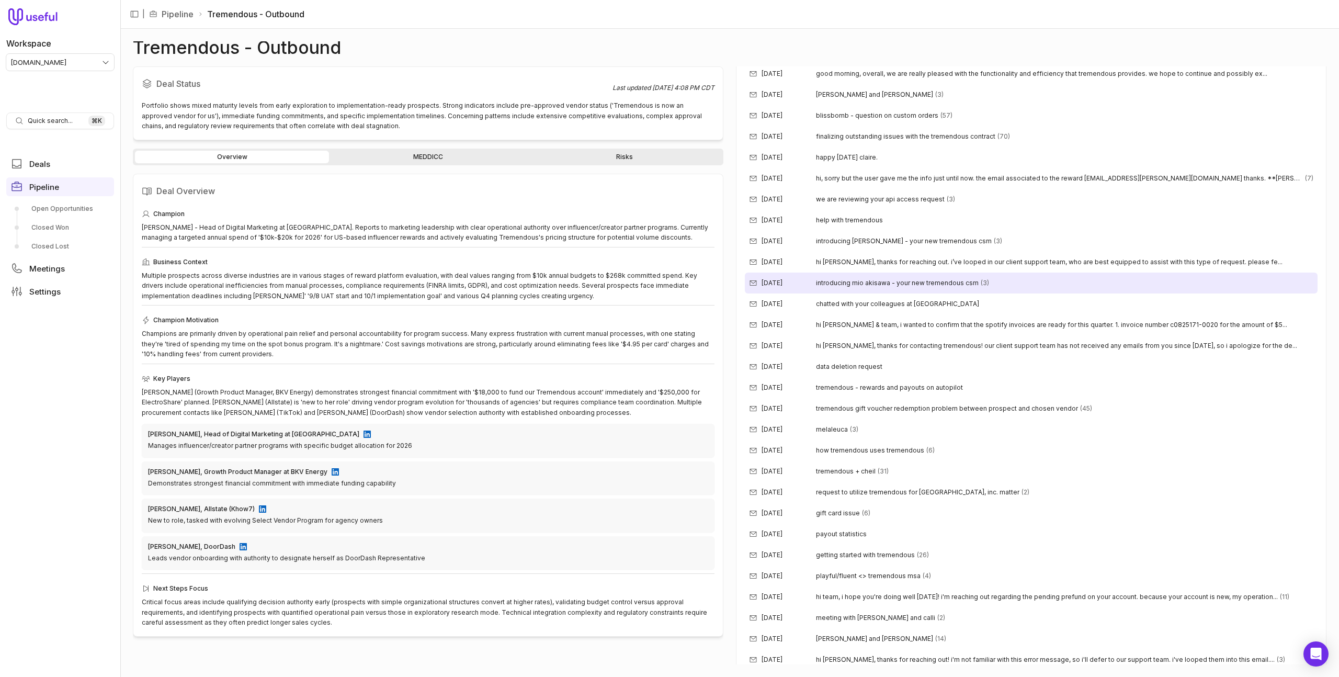
click at [882, 281] on span "introducing mio akisawa - your new tremendous csm" at bounding box center [897, 283] width 163 height 8
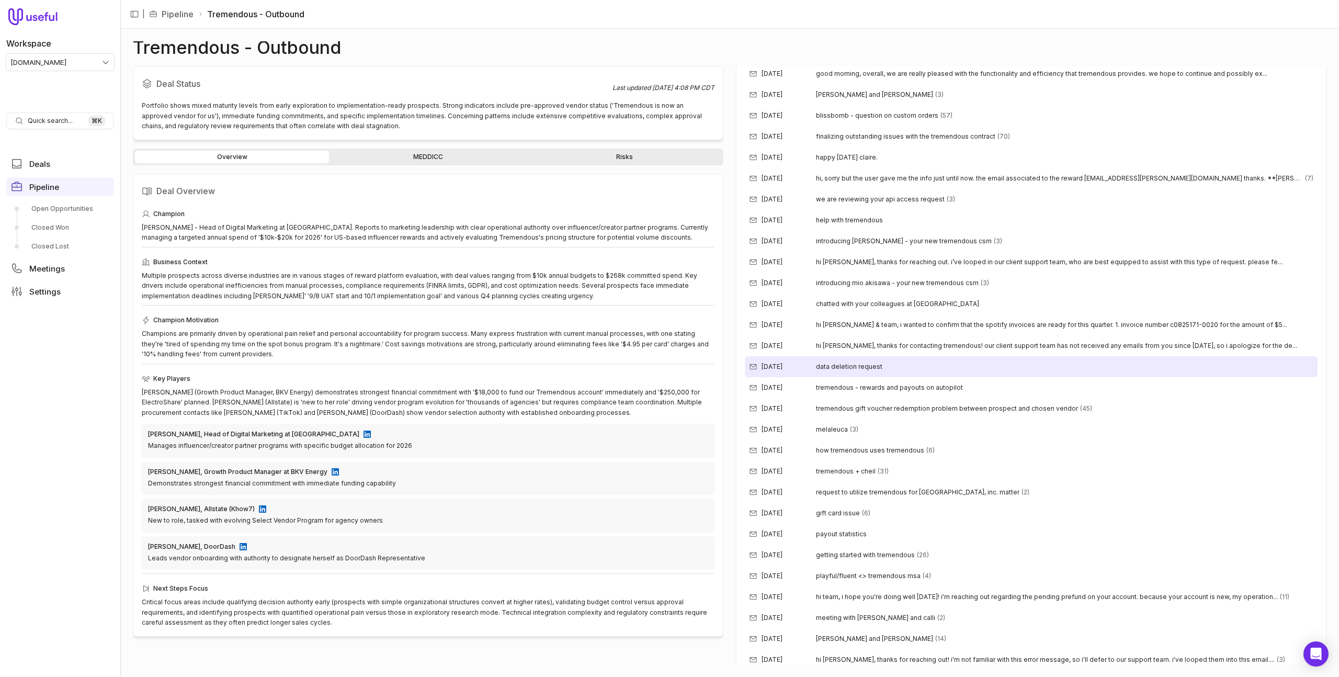
click at [907, 365] on div "Aug 19, 2025 data deletion request" at bounding box center [1031, 366] width 573 height 21
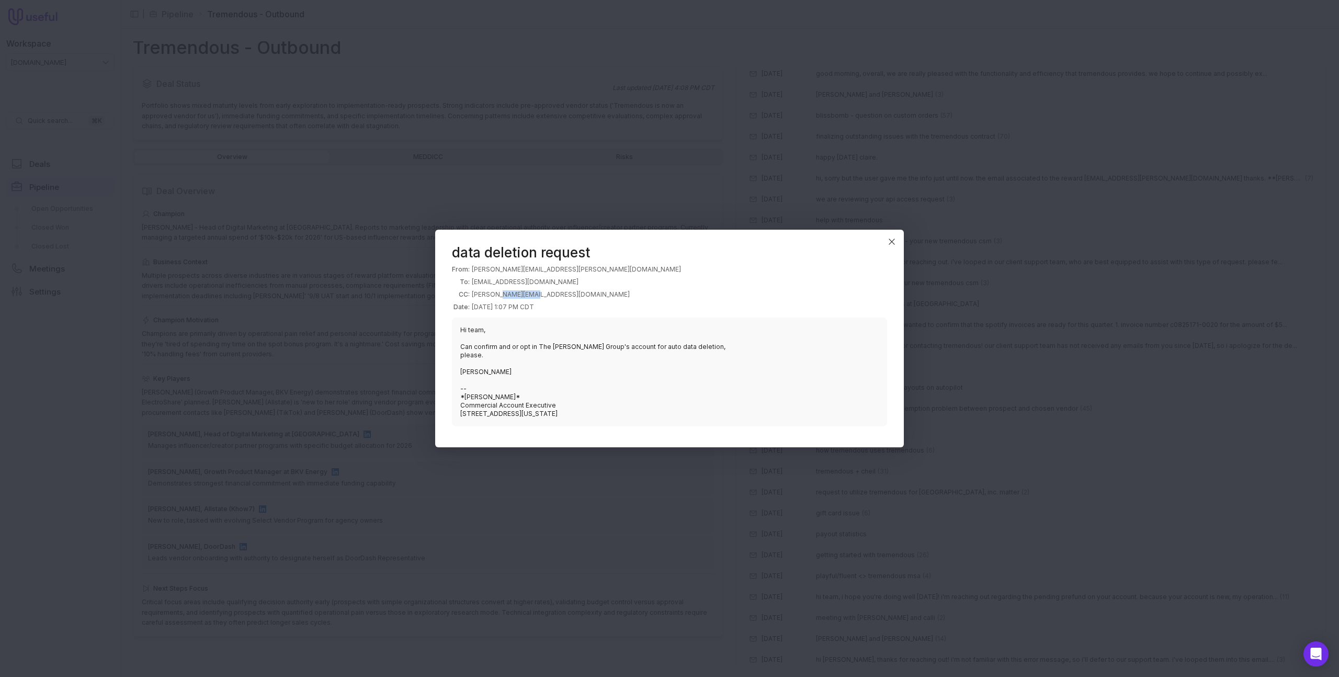
drag, startPoint x: 502, startPoint y: 288, endPoint x: 533, endPoint y: 288, distance: 30.9
click at [533, 288] on td "jane@thebrodgroup.net" at bounding box center [576, 294] width 209 height 13
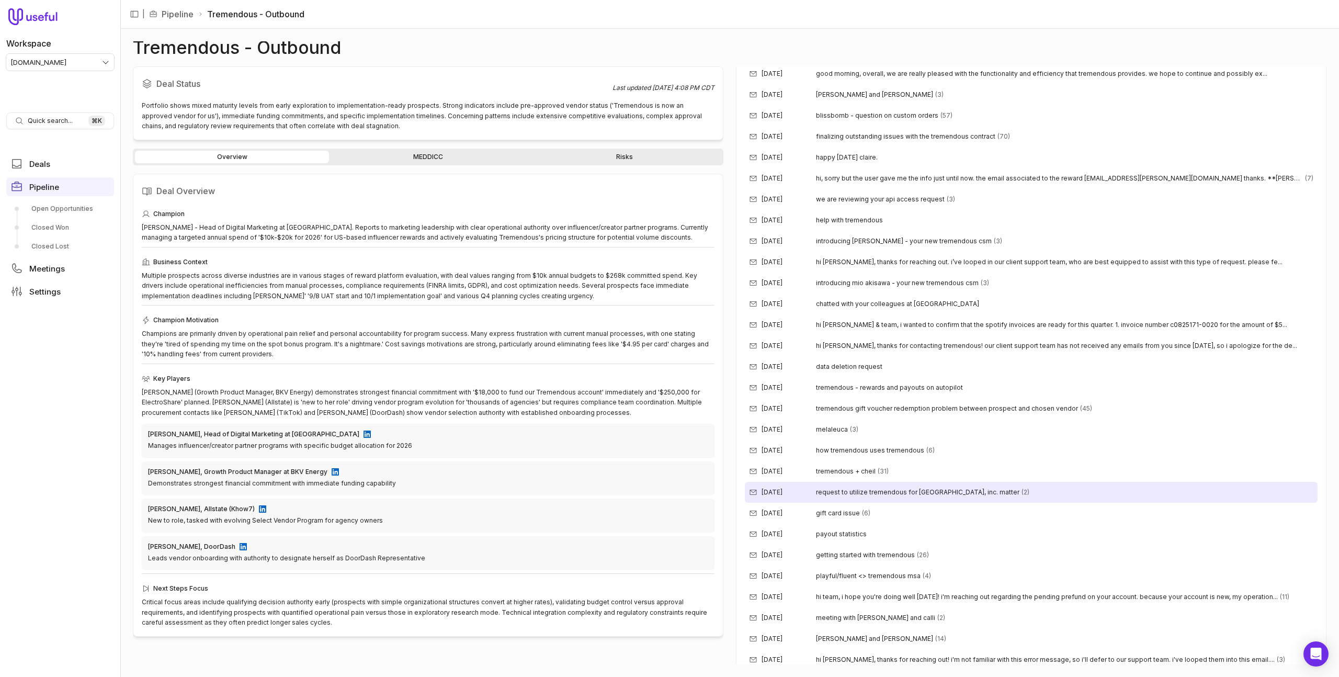
click at [897, 490] on span "request to utilize tremendous for waterford country school, inc. matter" at bounding box center [918, 492] width 204 height 8
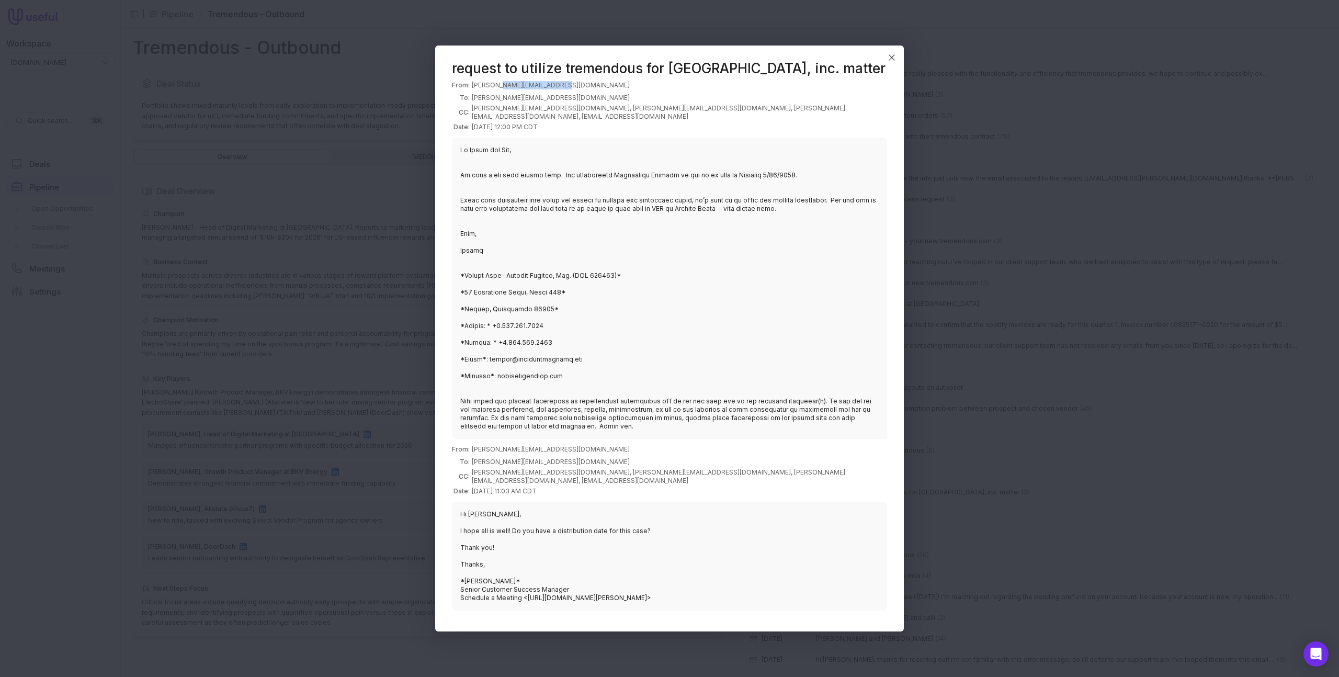
drag, startPoint x: 501, startPoint y: 87, endPoint x: 560, endPoint y: 91, distance: 59.2
click at [560, 91] on td "stacey@apexclassaction.com" at bounding box center [679, 85] width 415 height 13
click at [560, 90] on td "stacey@apexclassaction.com" at bounding box center [679, 85] width 415 height 13
click at [893, 55] on icon "Close" at bounding box center [891, 57] width 5 height 5
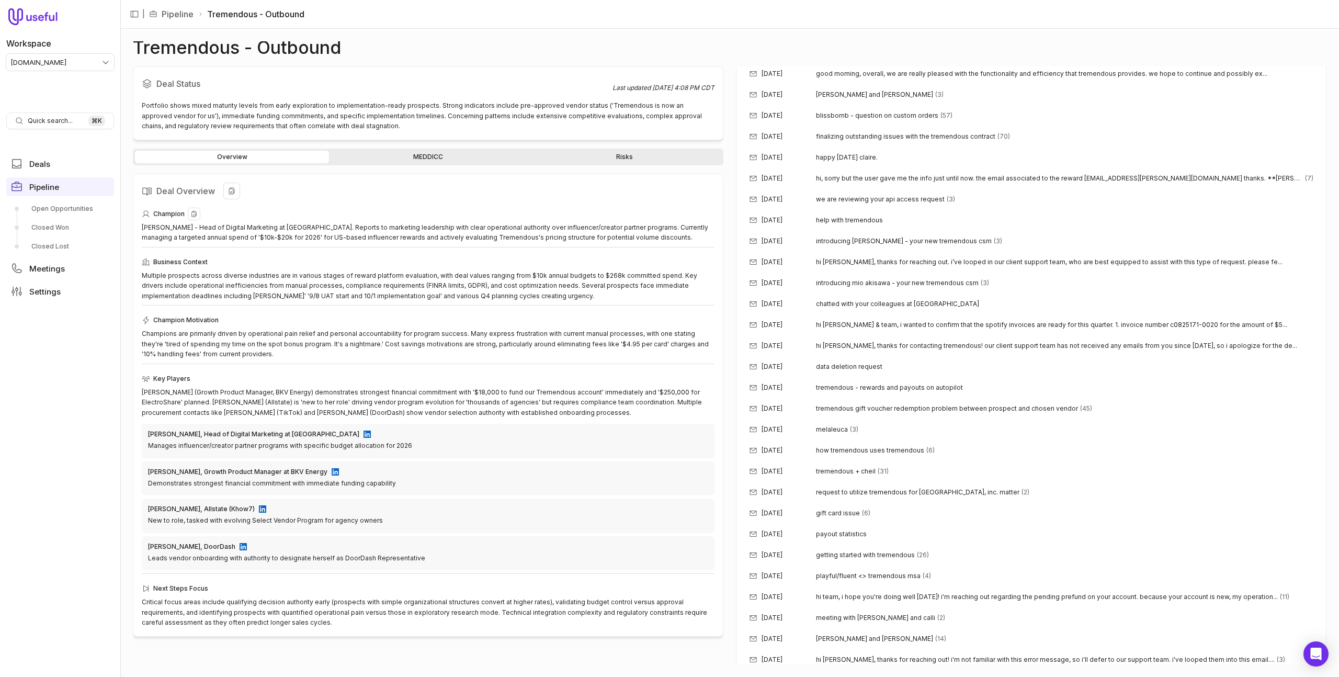
click at [456, 225] on div "Brendan Cox - Head of Digital Marketing at Aescape. Reports to marketing leader…" at bounding box center [428, 232] width 573 height 20
click at [456, 231] on div "Brendan Cox - Head of Digital Marketing at Aescape. Reports to marketing leader…" at bounding box center [428, 232] width 573 height 20
click at [457, 230] on div "Brendan Cox - Head of Digital Marketing at Aescape. Reports to marketing leader…" at bounding box center [428, 232] width 573 height 20
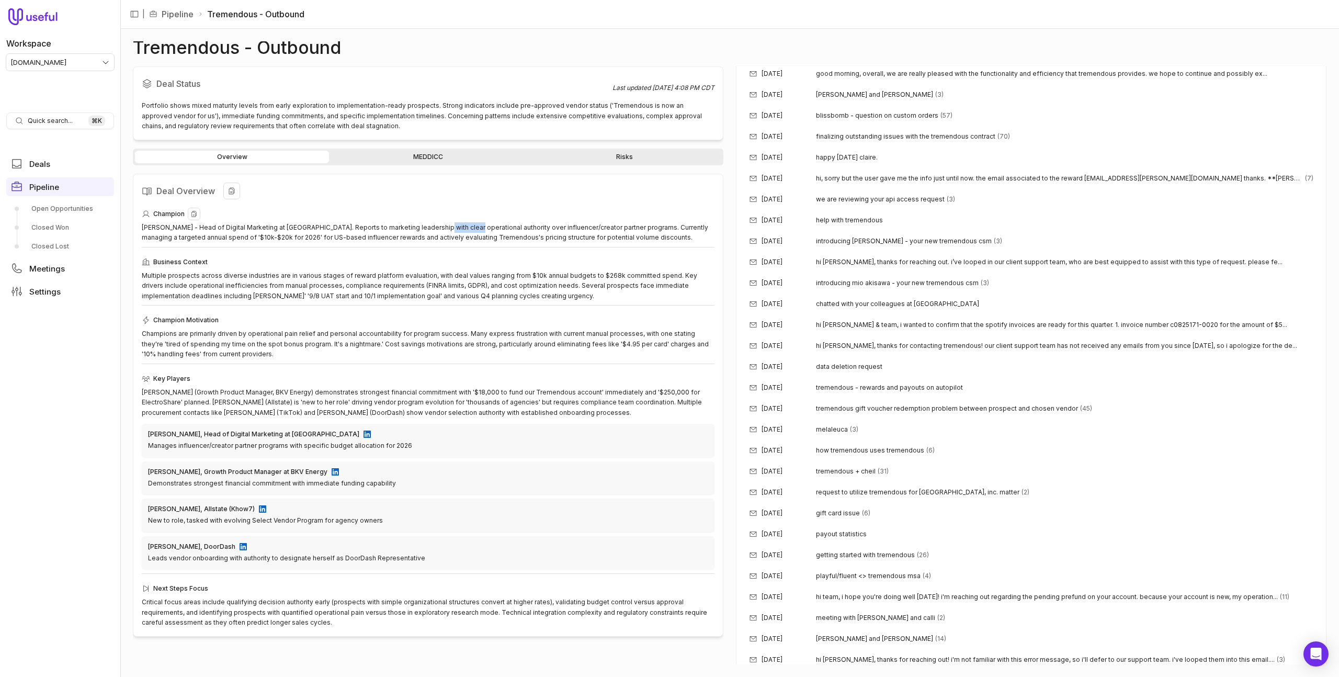
click at [457, 230] on div "Brendan Cox - Head of Digital Marketing at Aescape. Reports to marketing leader…" at bounding box center [428, 232] width 573 height 20
click at [456, 232] on div "Brendan Cox - Head of Digital Marketing at Aescape. Reports to marketing leader…" at bounding box center [428, 232] width 573 height 20
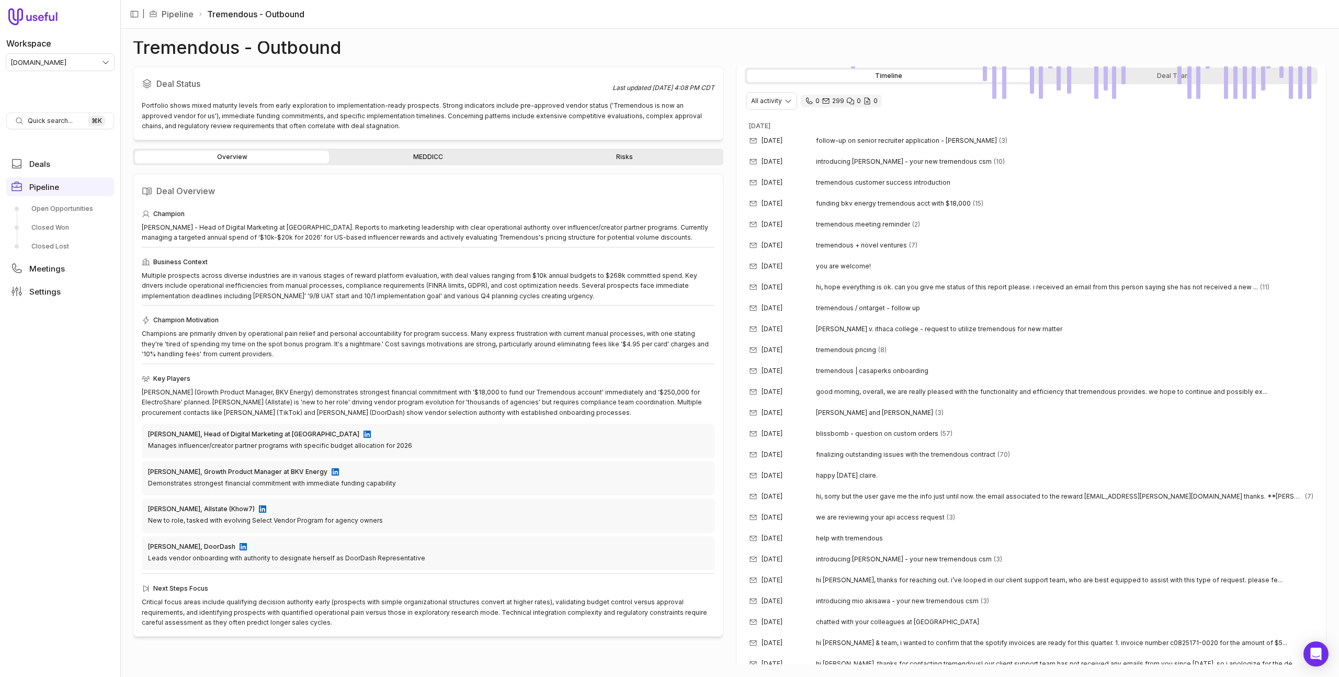
scroll to position [0, 0]
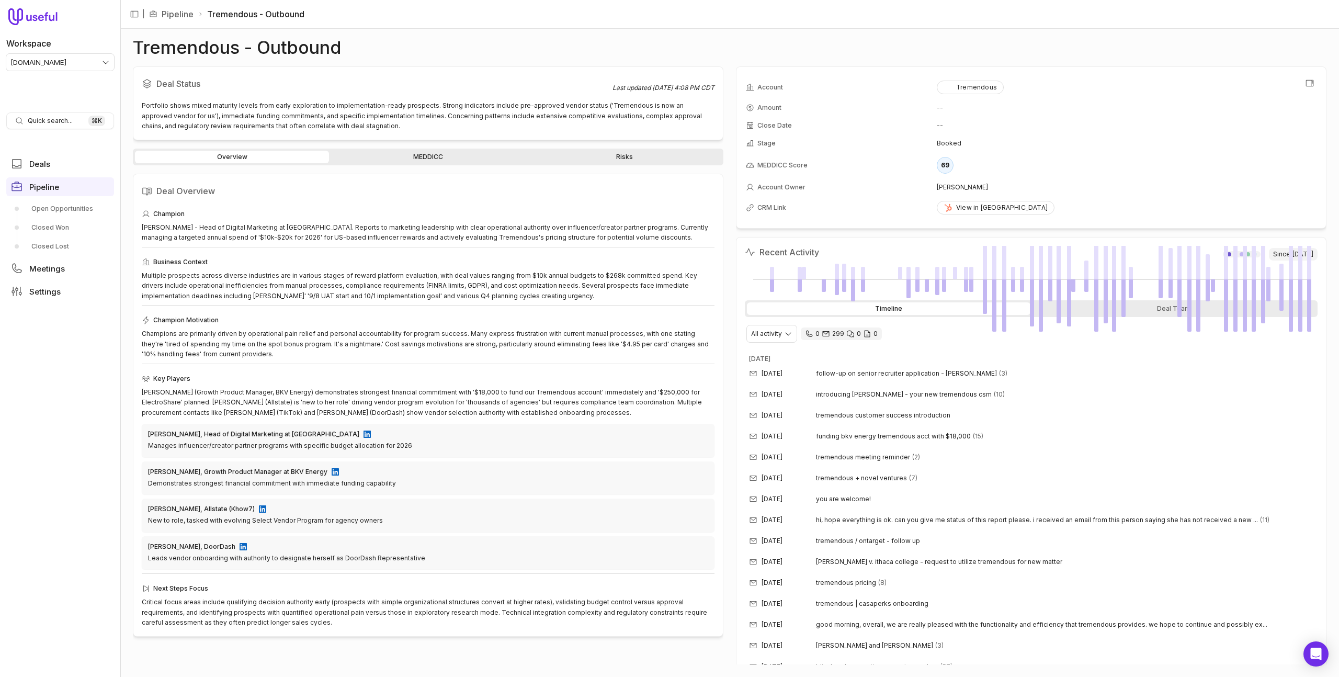
click at [973, 186] on td "[PERSON_NAME]" at bounding box center [1127, 187] width 380 height 17
click at [785, 334] on html "Workspace tremendous.com Quick search... ⌘ K Deals Pipeline Open Opportunities …" at bounding box center [669, 338] width 1339 height 677
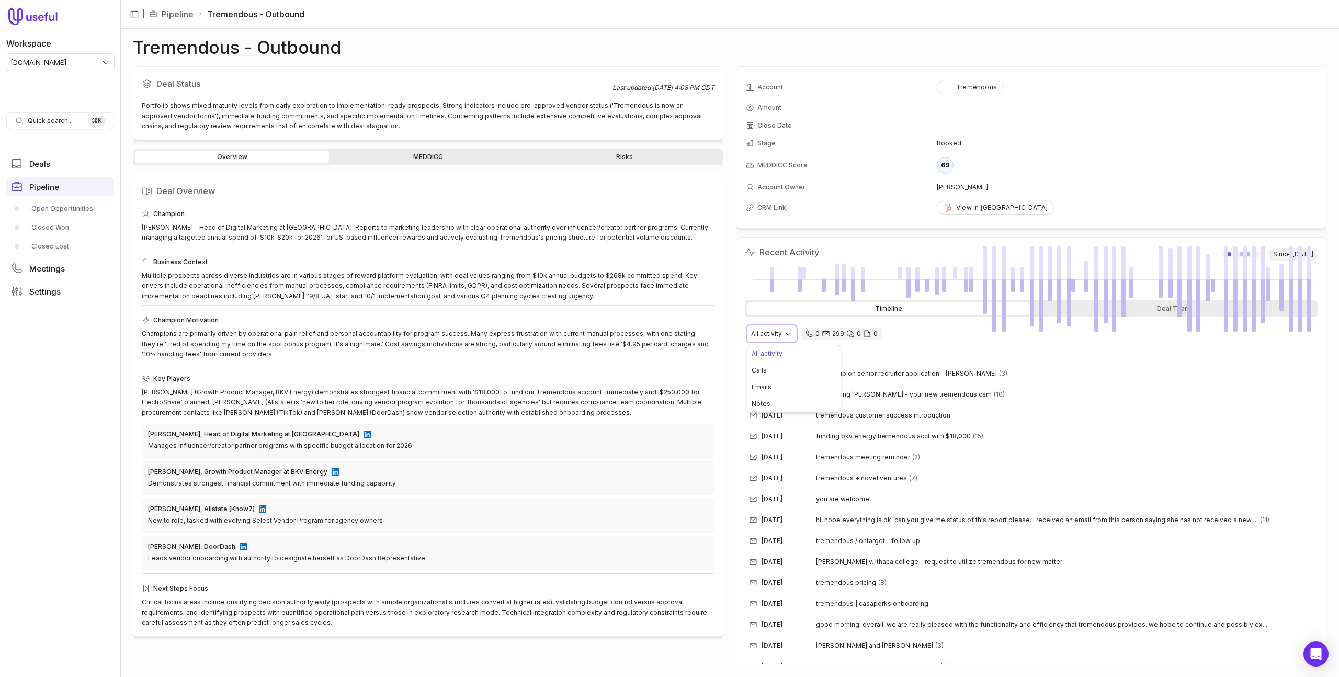
click at [728, 307] on html "Workspace tremendous.com Quick search... ⌘ K Deals Pipeline Open Opportunities …" at bounding box center [669, 338] width 1339 height 677
